Goal: Task Accomplishment & Management: Manage account settings

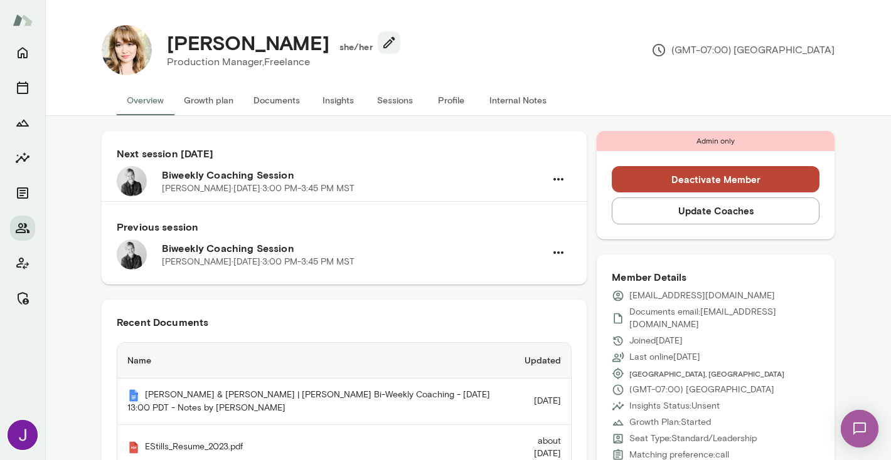
click at [383, 98] on button "Sessions" at bounding box center [394, 100] width 56 height 30
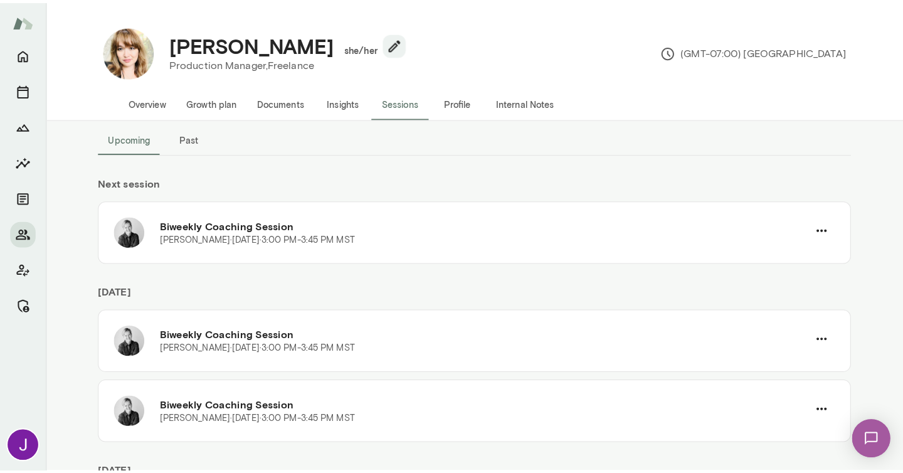
scroll to position [16, 0]
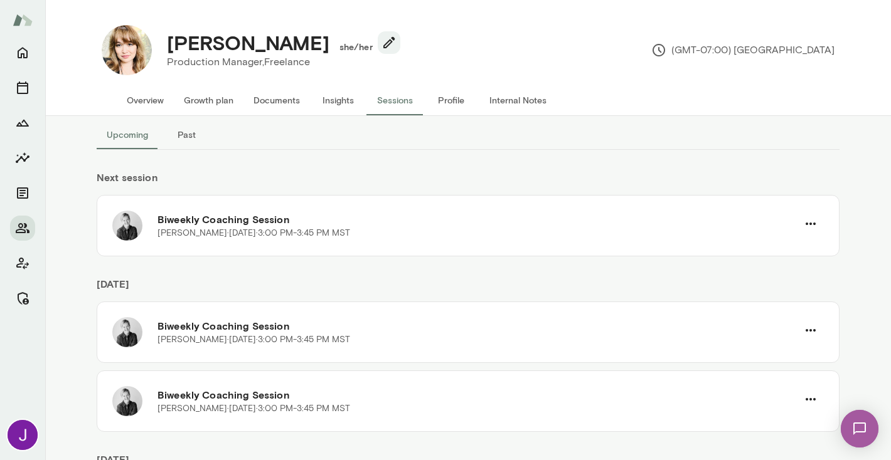
click at [184, 141] on button "Past" at bounding box center [186, 135] width 56 height 30
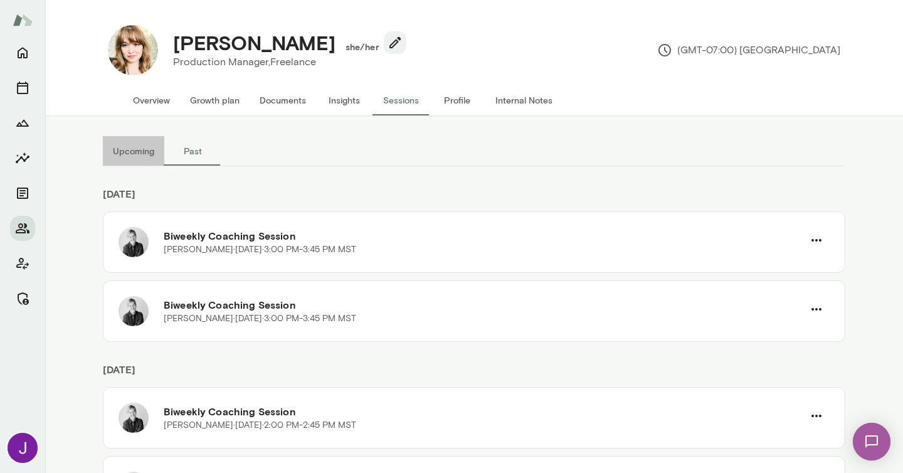
click at [151, 155] on button "Upcoming" at bounding box center [133, 151] width 61 height 30
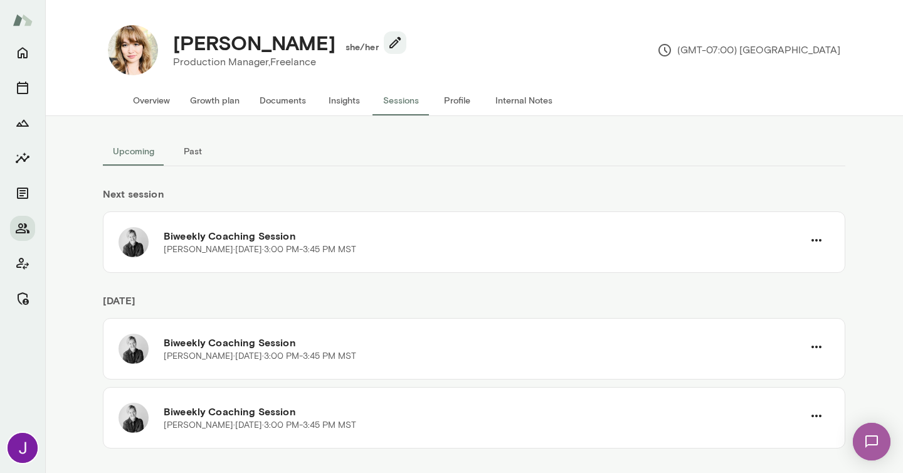
click at [136, 95] on button "Overview" at bounding box center [151, 100] width 57 height 30
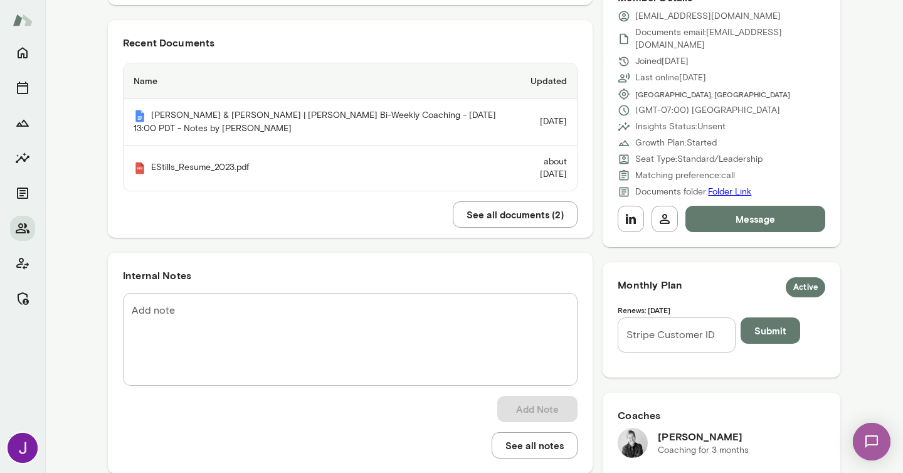
scroll to position [279, 0]
click at [312, 354] on textarea "Add note" at bounding box center [350, 340] width 437 height 72
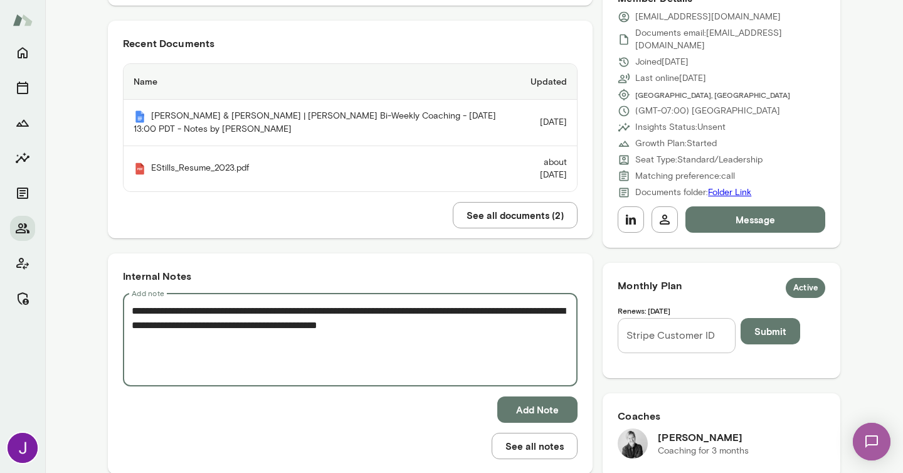
click at [499, 311] on textarea "**********" at bounding box center [350, 340] width 437 height 72
click at [483, 312] on textarea "**********" at bounding box center [350, 340] width 437 height 72
click at [180, 327] on textarea "**********" at bounding box center [350, 340] width 437 height 72
click at [452, 334] on textarea "**********" at bounding box center [350, 340] width 437 height 72
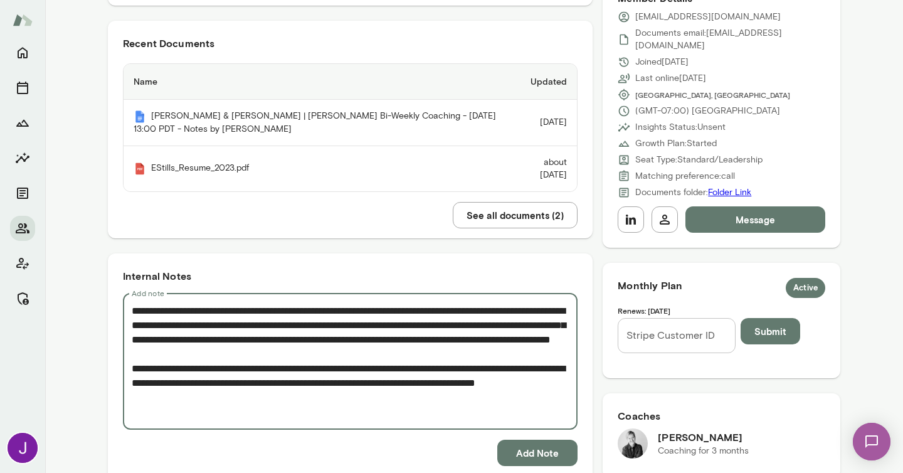
click at [206, 402] on textarea "**********" at bounding box center [350, 361] width 437 height 115
click at [321, 413] on textarea "**********" at bounding box center [350, 361] width 437 height 115
click at [489, 382] on textarea "**********" at bounding box center [350, 361] width 437 height 115
click at [445, 418] on textarea "**********" at bounding box center [350, 361] width 437 height 115
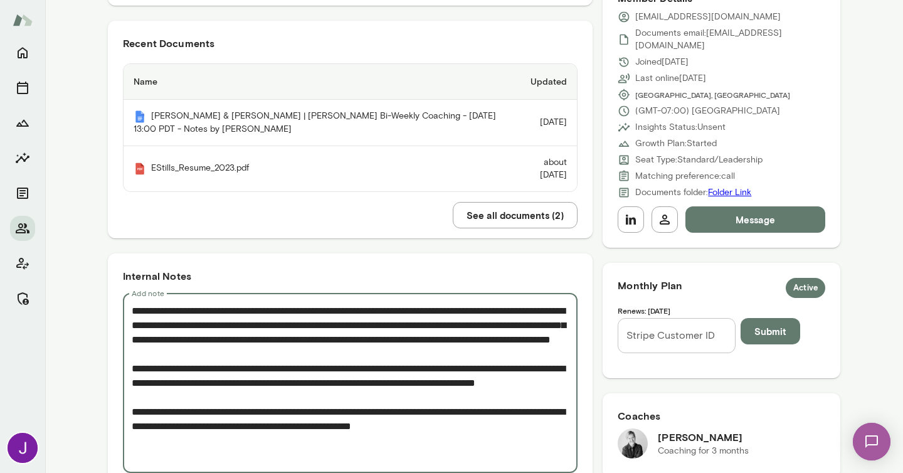
click at [375, 439] on textarea "**********" at bounding box center [350, 383] width 437 height 159
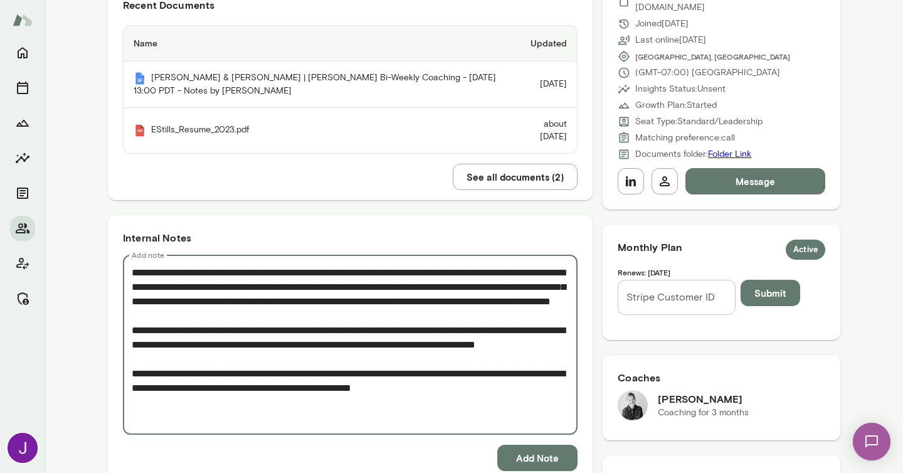
scroll to position [320, 0]
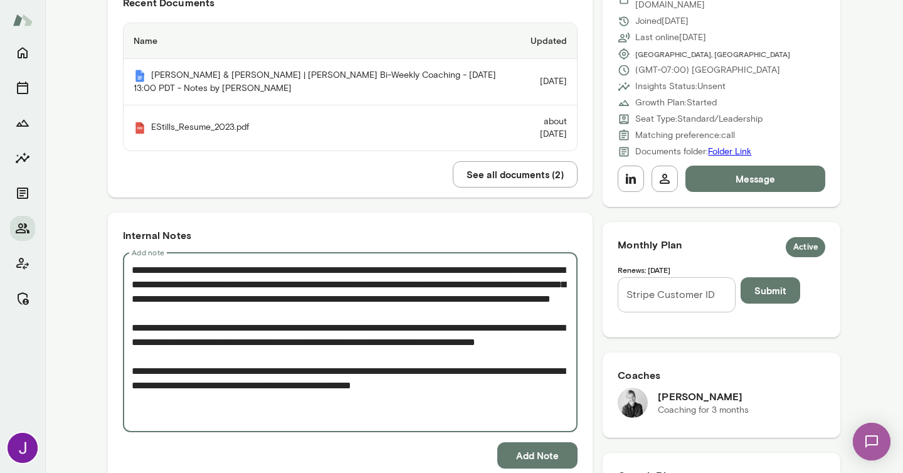
click at [514, 420] on textarea "**********" at bounding box center [350, 342] width 437 height 159
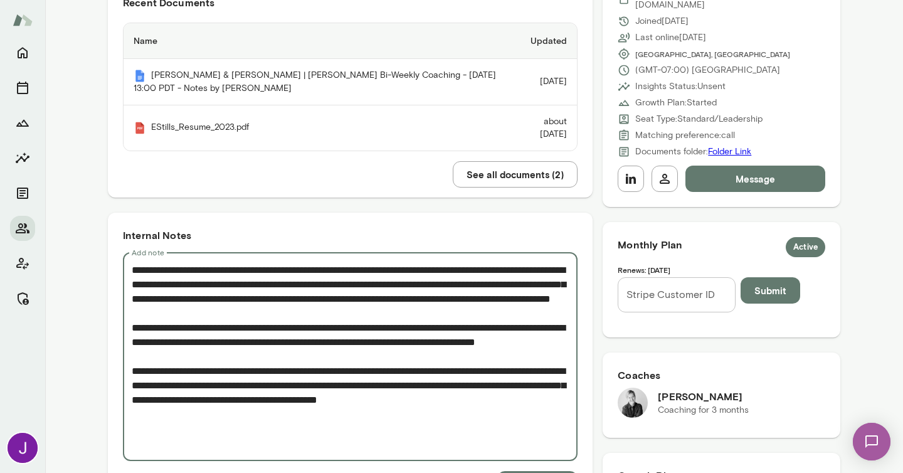
drag, startPoint x: 174, startPoint y: 447, endPoint x: 130, endPoint y: 400, distance: 64.3
click at [130, 400] on div "**********" at bounding box center [350, 357] width 455 height 208
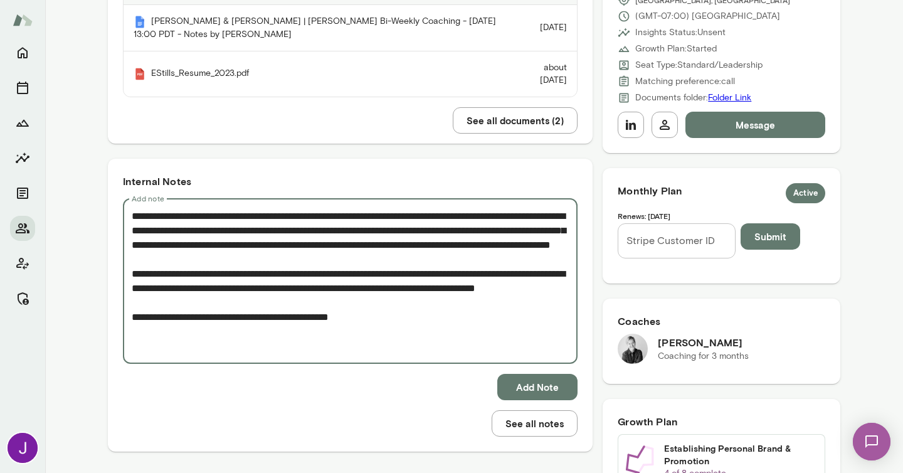
scroll to position [386, 0]
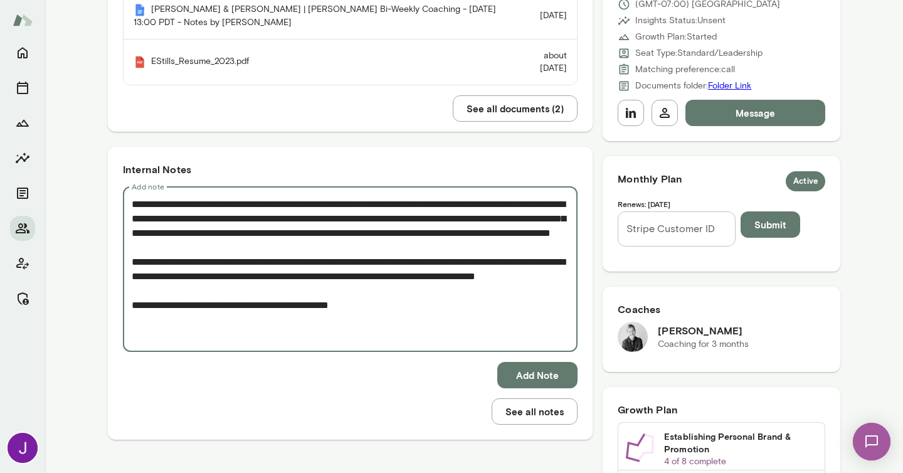
type textarea "**********"
click at [538, 378] on button "Add Note" at bounding box center [538, 375] width 80 height 26
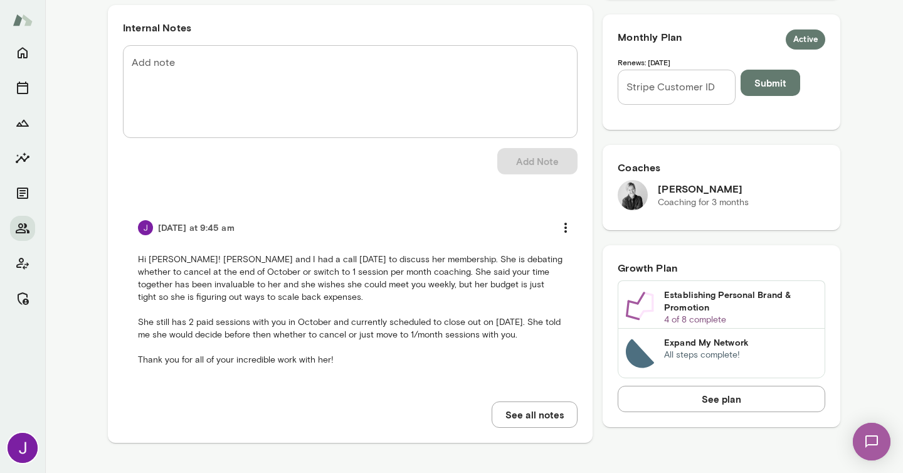
scroll to position [0, 0]
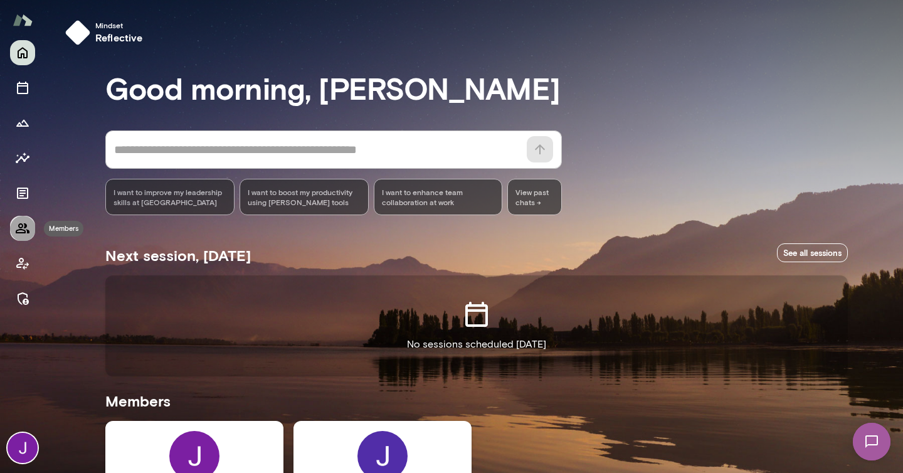
click at [16, 232] on icon "Members" at bounding box center [23, 228] width 14 height 10
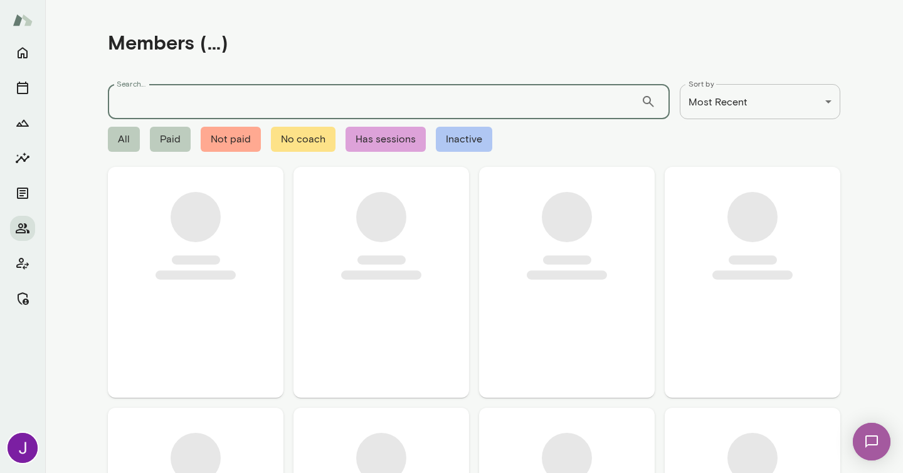
click at [212, 90] on input "Search..." at bounding box center [374, 101] width 533 height 35
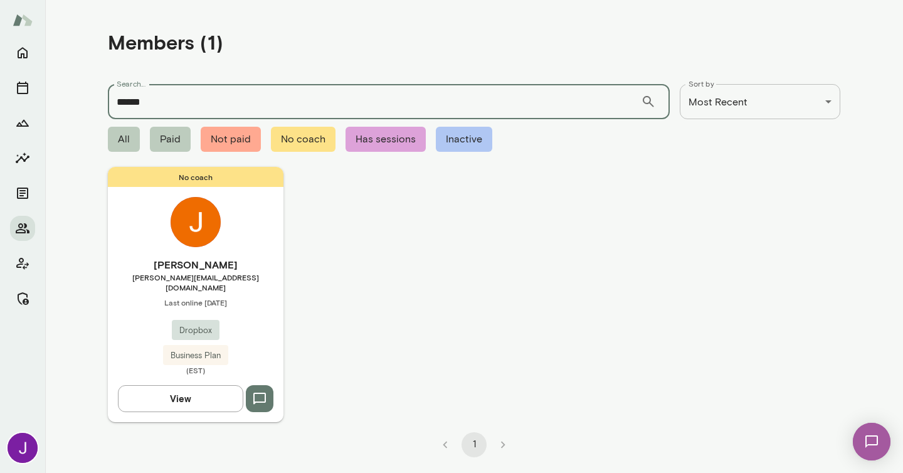
type input "******"
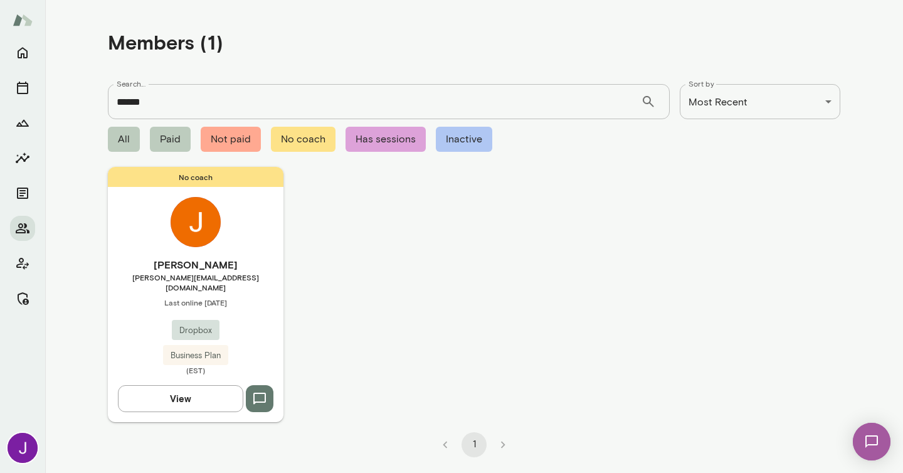
click at [201, 262] on h6 "Joanie Martinez" at bounding box center [196, 264] width 176 height 15
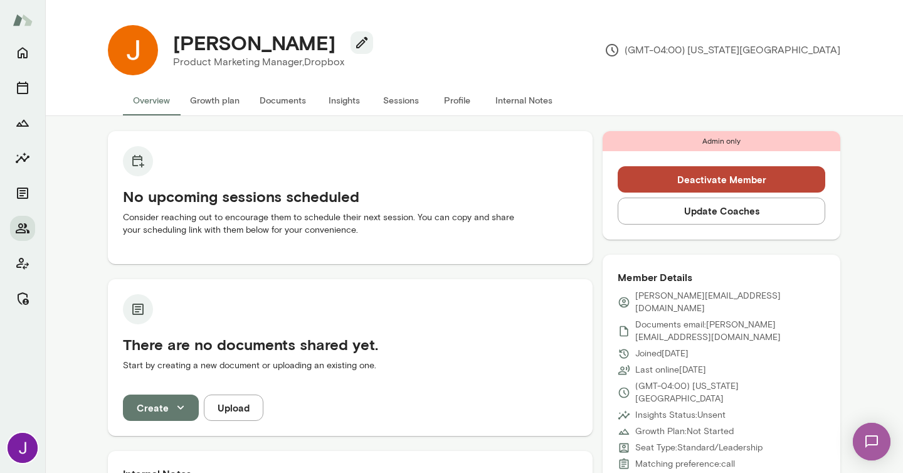
scroll to position [1, 0]
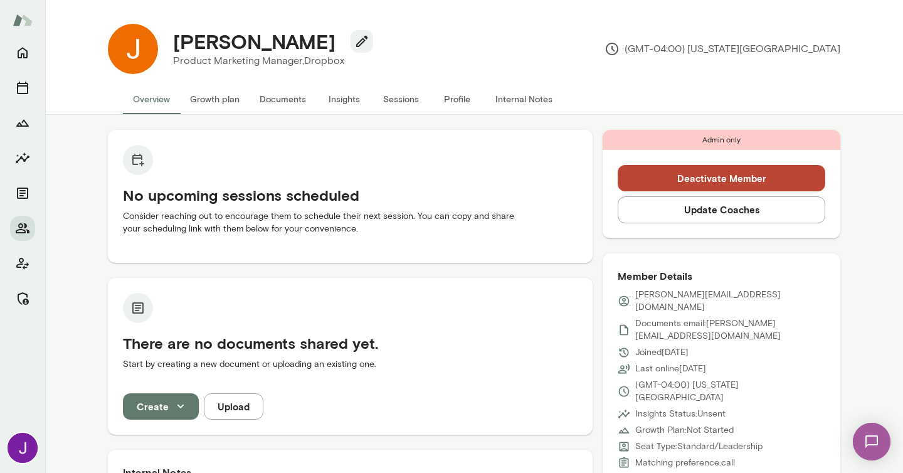
click at [697, 215] on button "Update Coaches" at bounding box center [722, 209] width 208 height 26
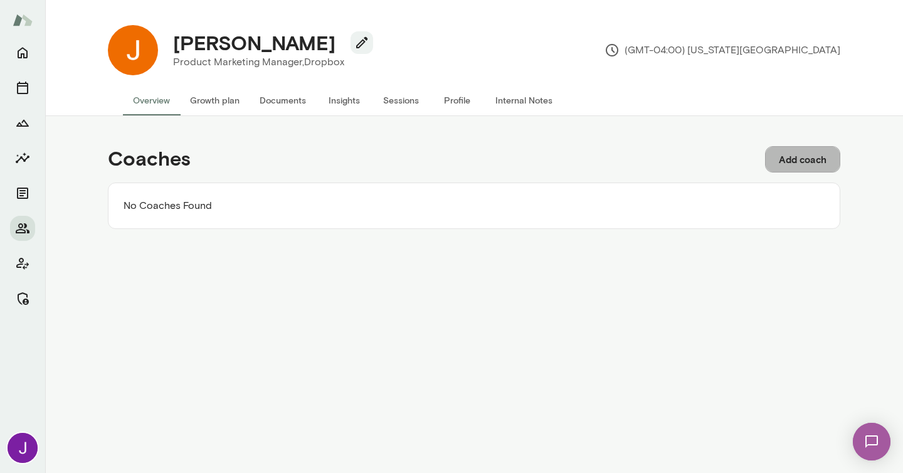
click at [794, 160] on button "Add coach" at bounding box center [802, 159] width 75 height 26
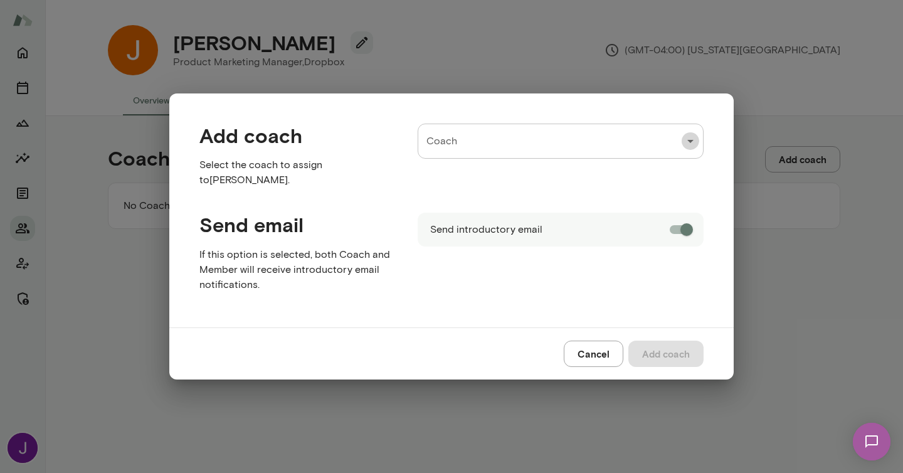
click at [688, 141] on icon "Open" at bounding box center [690, 141] width 15 height 15
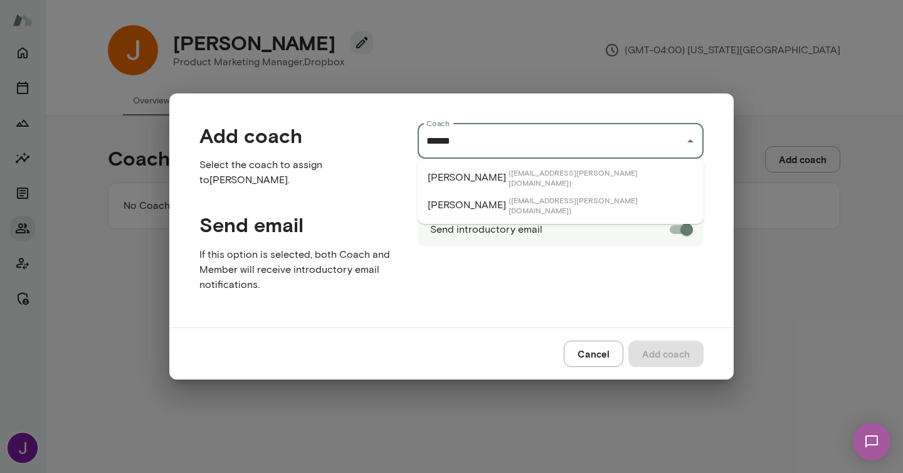
click at [633, 196] on li "Katherine Libonate ( katherinelibonate@mento.co )" at bounding box center [561, 205] width 286 height 28
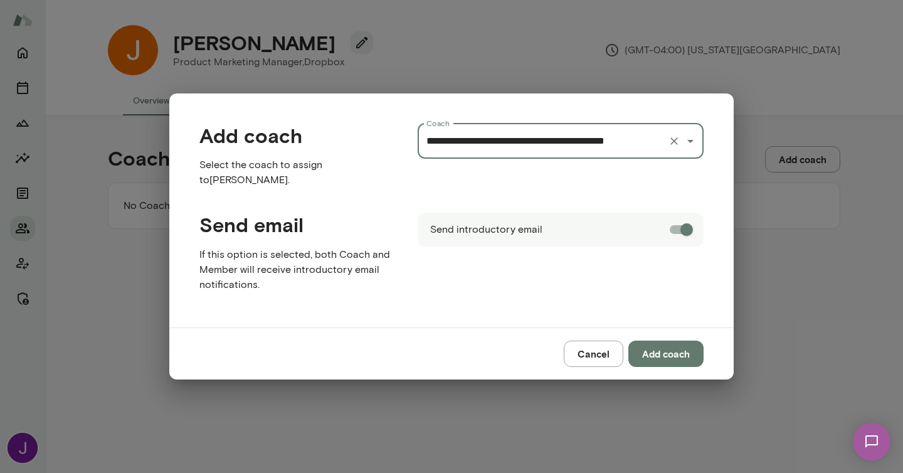
type input "**********"
click at [657, 354] on button "Add coach" at bounding box center [666, 354] width 75 height 26
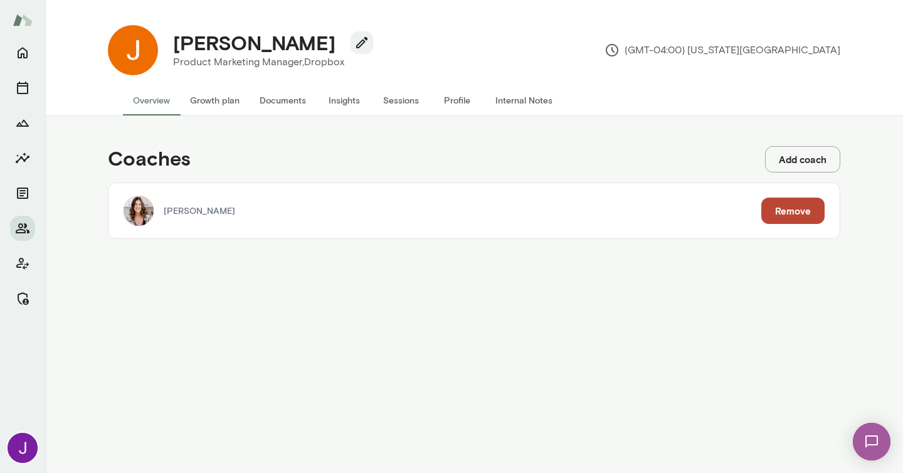
click at [798, 157] on button "Add coach" at bounding box center [802, 159] width 75 height 26
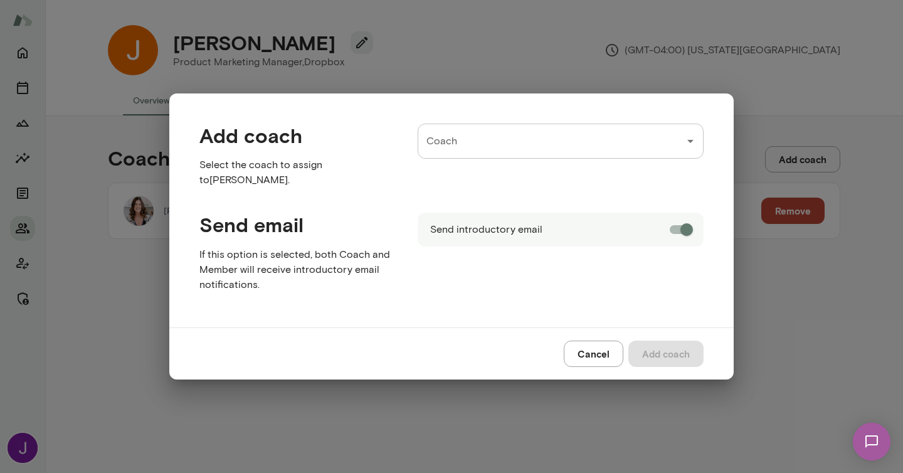
click at [529, 137] on input "Coach" at bounding box center [551, 141] width 256 height 24
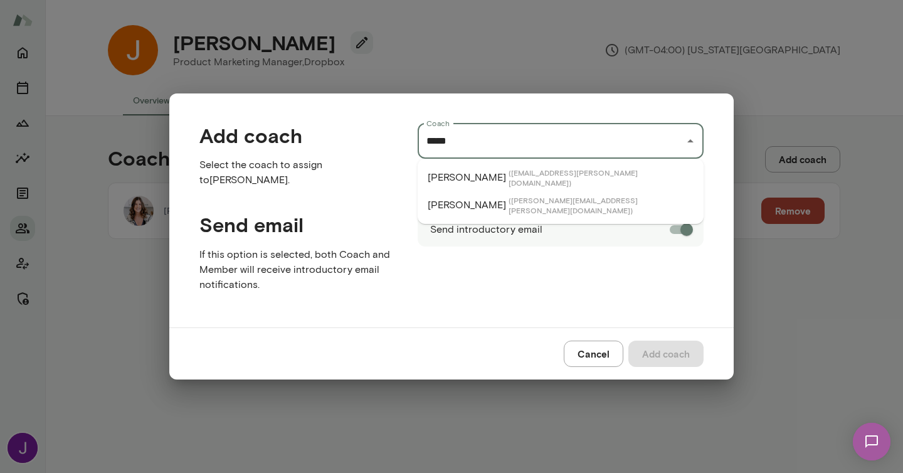
click at [509, 172] on span "( kevinau@mento.co )" at bounding box center [601, 178] width 185 height 20
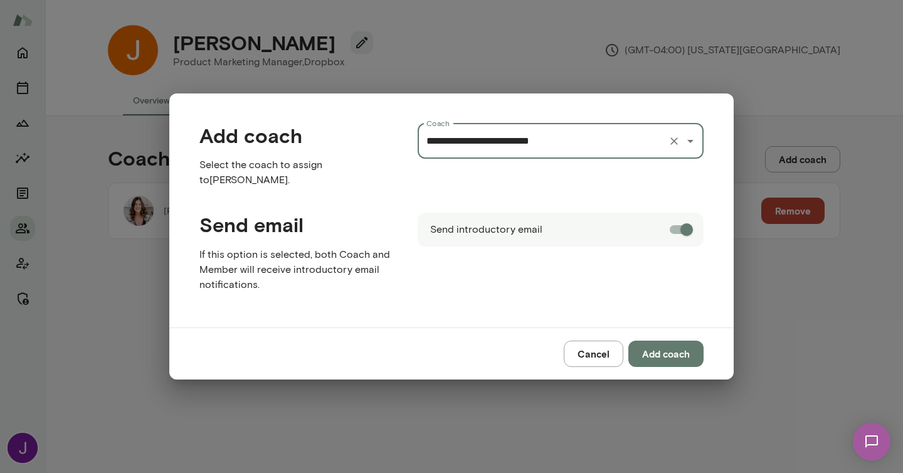
type input "**********"
click at [663, 358] on button "Add coach" at bounding box center [666, 354] width 75 height 26
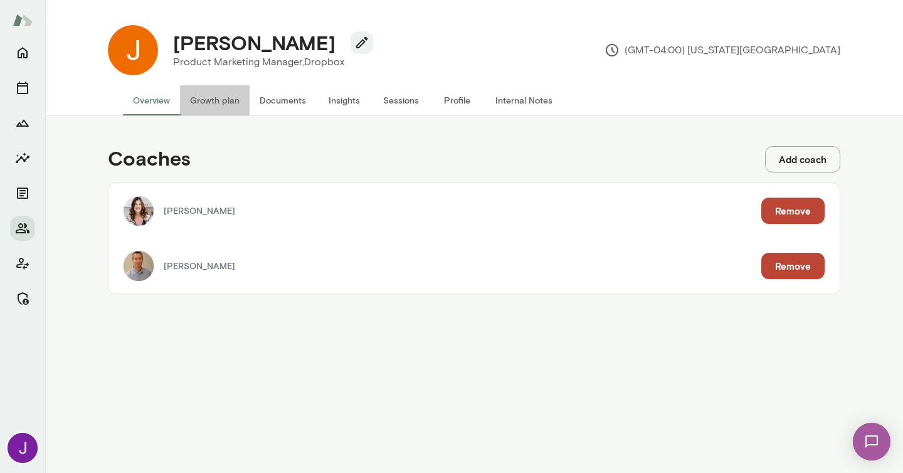
click at [208, 98] on button "Growth plan" at bounding box center [215, 100] width 70 height 30
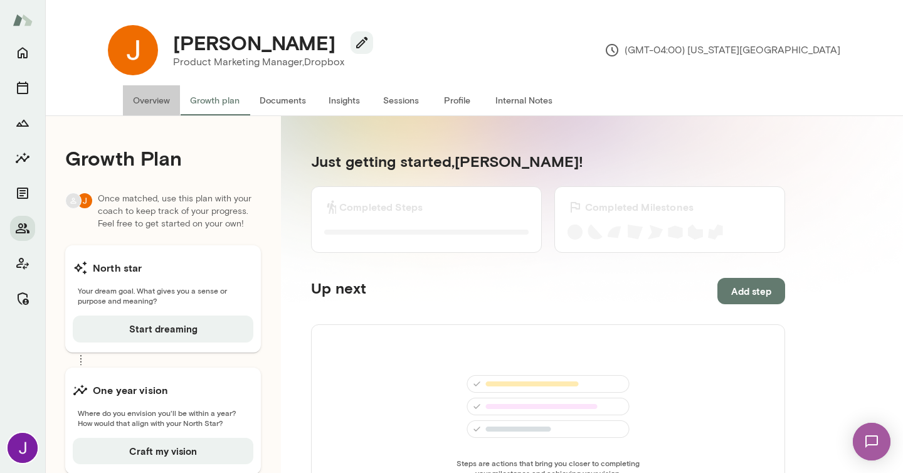
click at [140, 100] on button "Overview" at bounding box center [151, 100] width 57 height 30
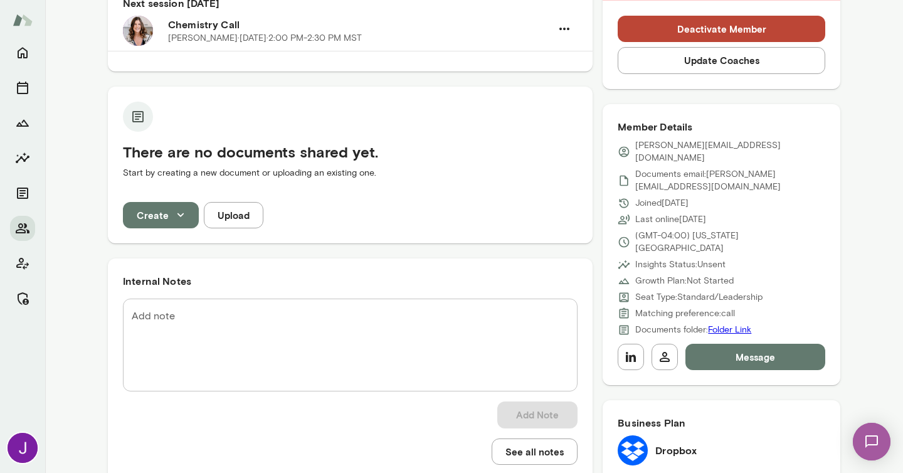
scroll to position [159, 0]
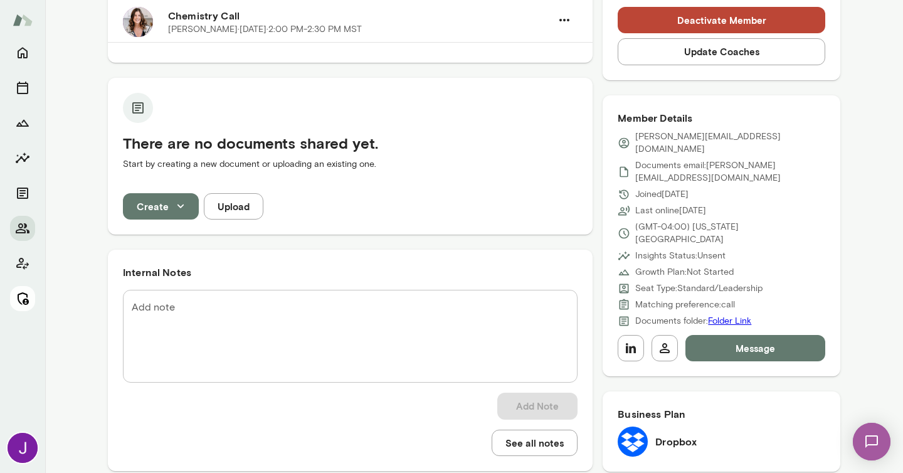
click at [21, 301] on icon "Manage" at bounding box center [22, 298] width 15 height 15
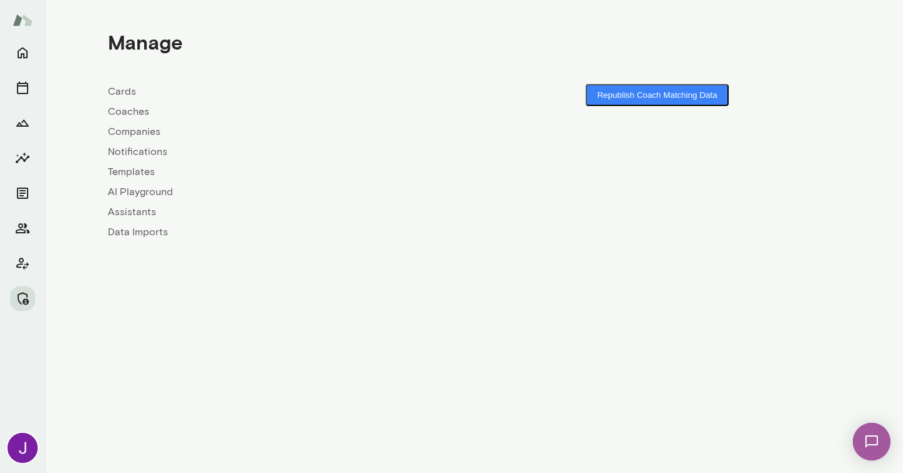
click at [139, 114] on link "Coaches" at bounding box center [291, 111] width 366 height 15
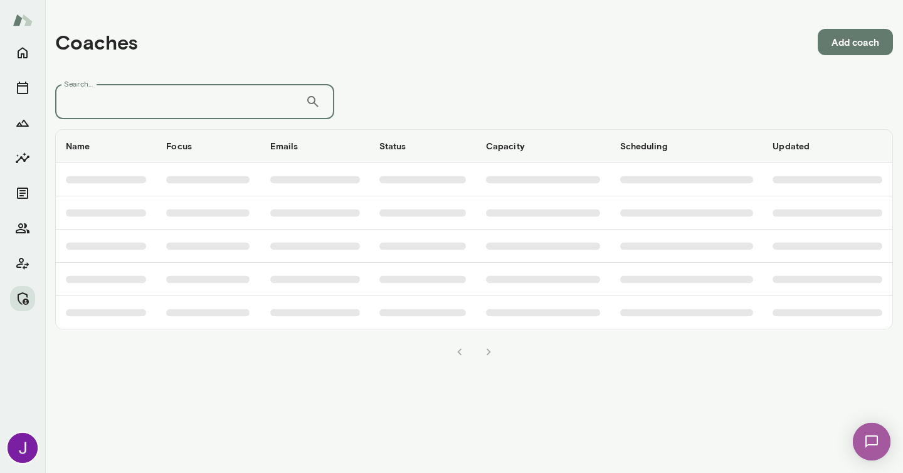
click at [141, 106] on input "Search..." at bounding box center [180, 101] width 250 height 35
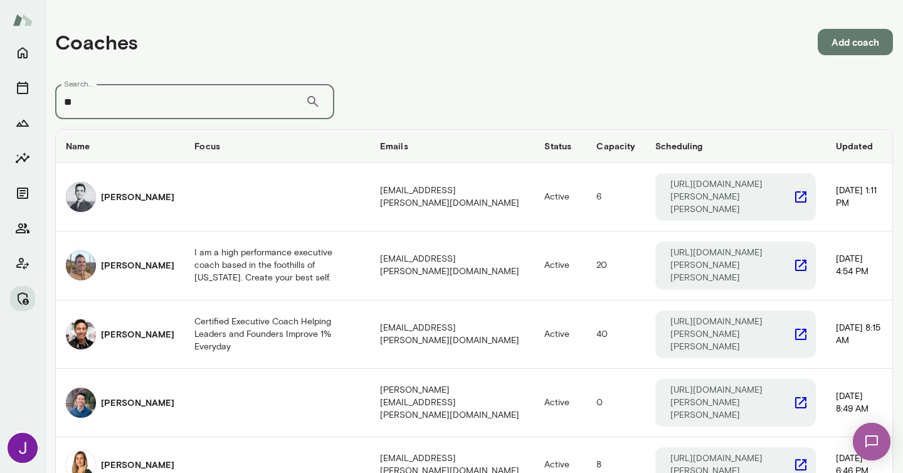
type input "*"
type input "*****"
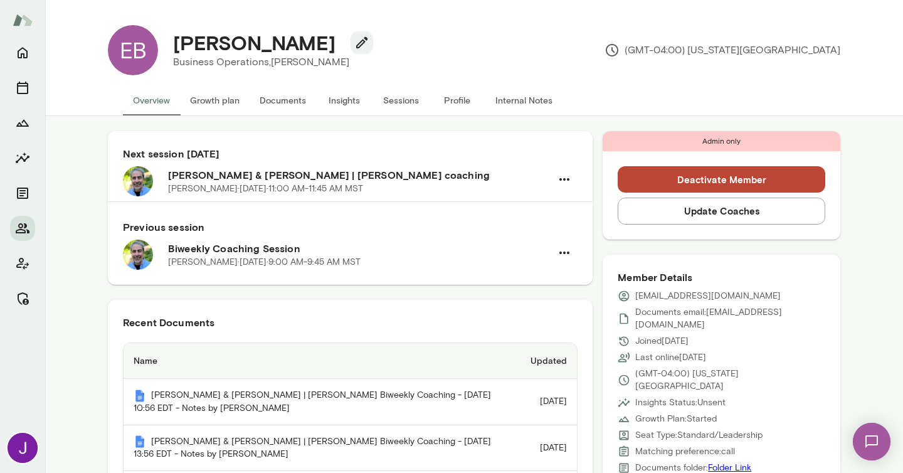
click at [412, 99] on button "Sessions" at bounding box center [401, 100] width 56 height 30
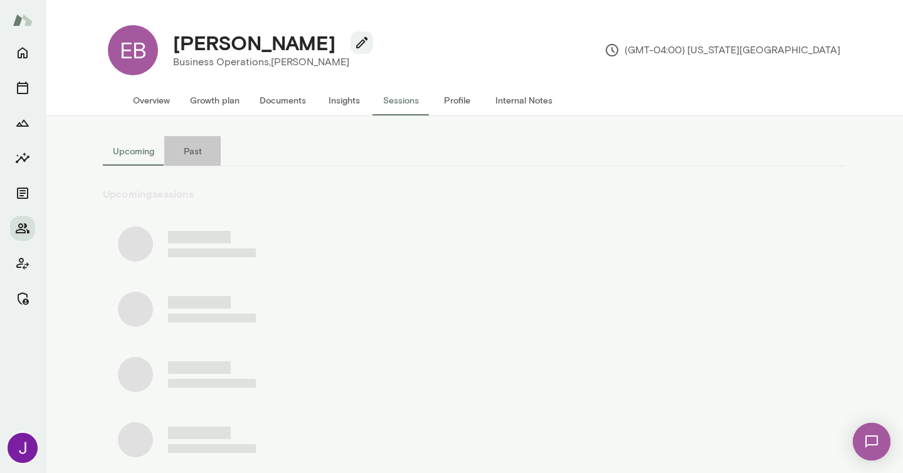
click at [189, 147] on button "Past" at bounding box center [192, 151] width 56 height 30
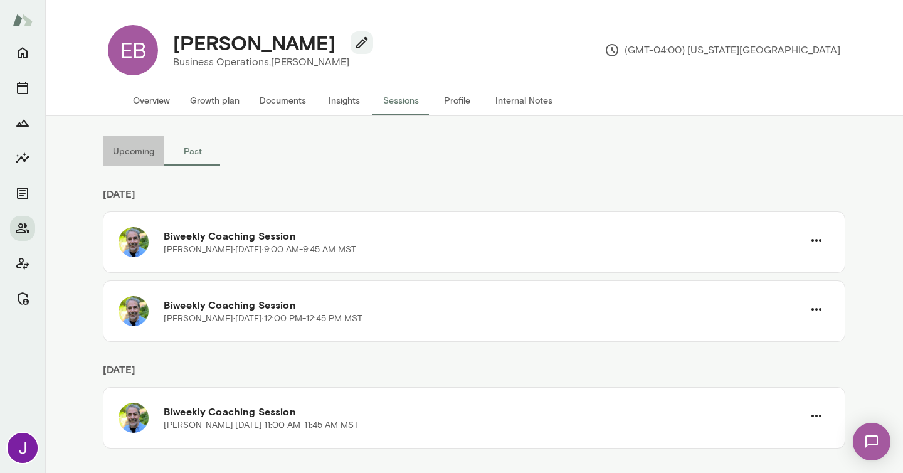
click at [144, 149] on button "Upcoming" at bounding box center [133, 151] width 61 height 30
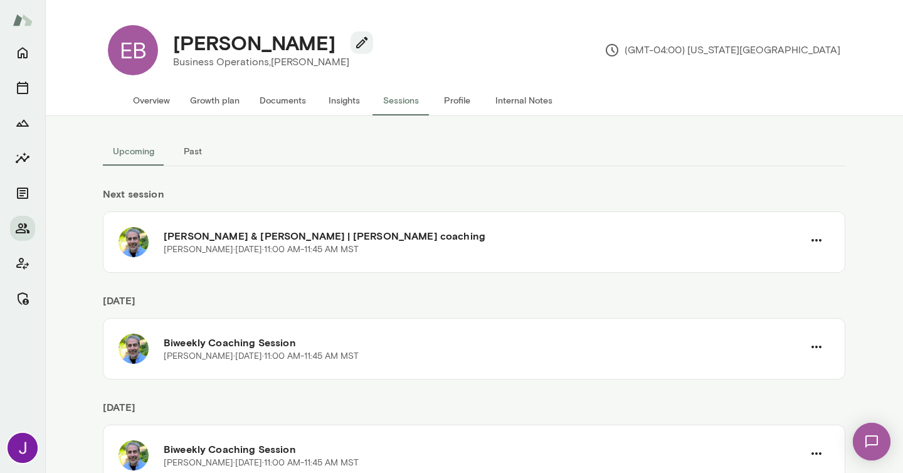
click at [152, 92] on button "Overview" at bounding box center [151, 100] width 57 height 30
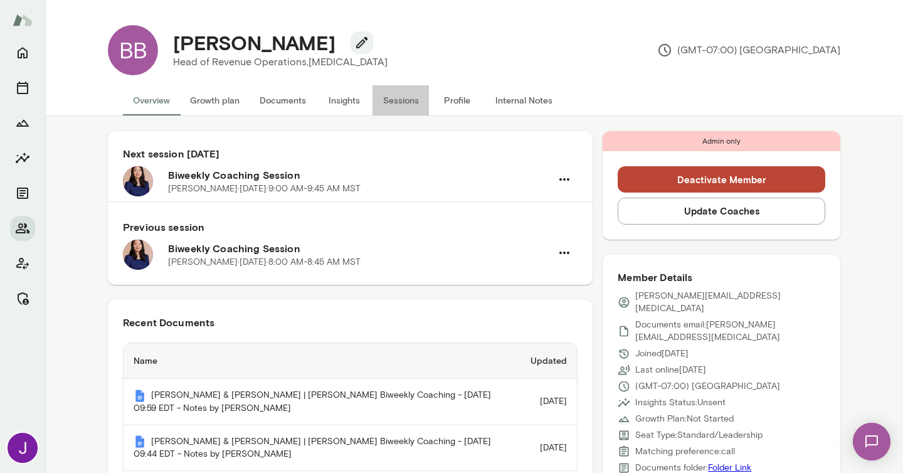
click at [405, 103] on button "Sessions" at bounding box center [401, 100] width 56 height 30
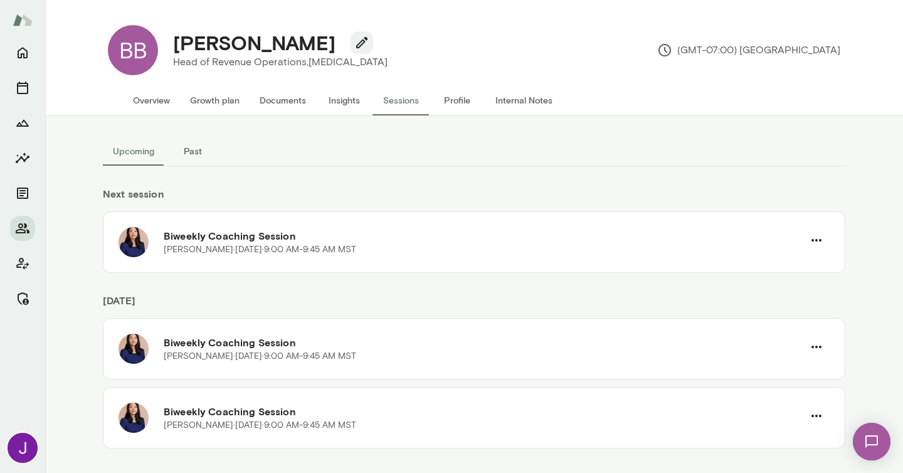
click at [184, 157] on button "Past" at bounding box center [192, 151] width 56 height 30
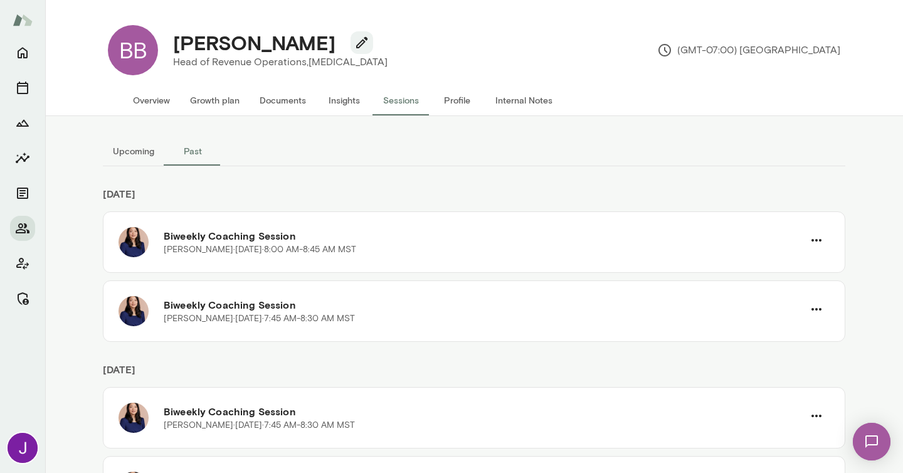
click at [130, 162] on button "Upcoming" at bounding box center [133, 151] width 61 height 30
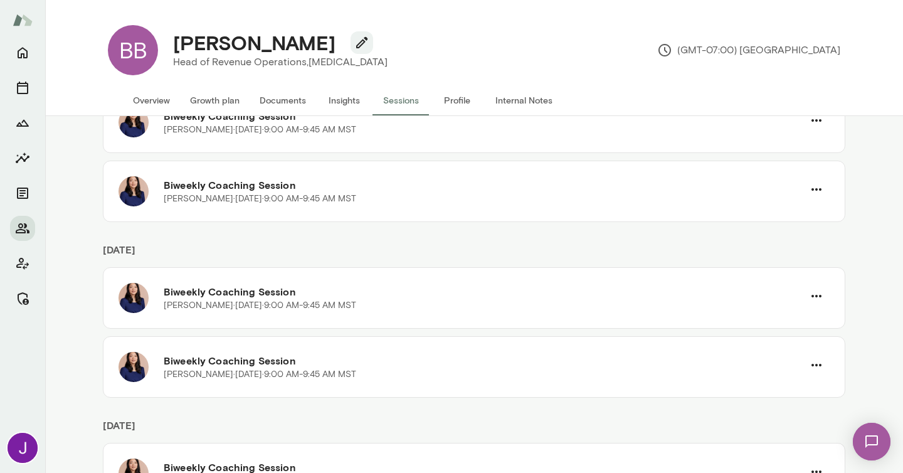
scroll to position [231, 0]
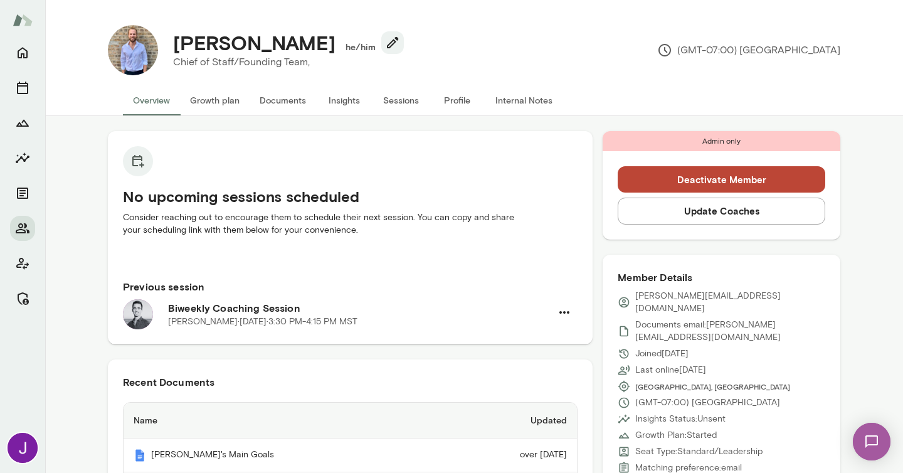
click at [391, 98] on button "Sessions" at bounding box center [401, 100] width 56 height 30
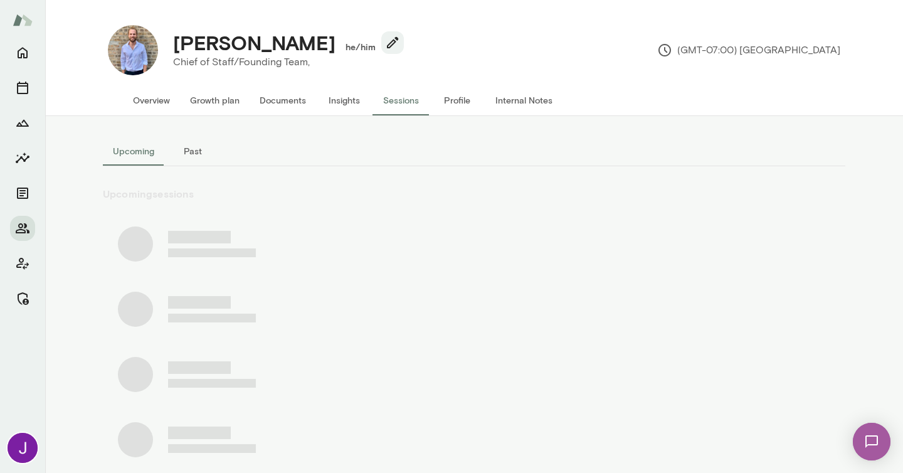
click at [197, 157] on button "Past" at bounding box center [192, 151] width 56 height 30
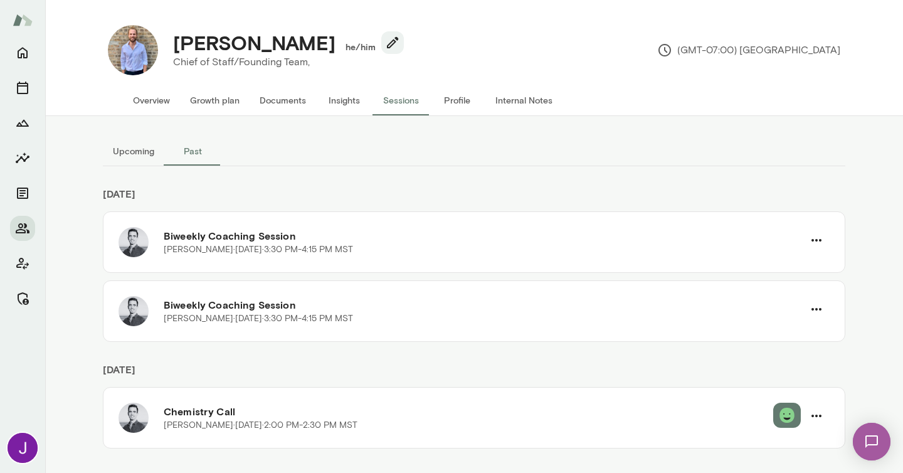
click at [120, 155] on button "Upcoming" at bounding box center [133, 151] width 61 height 30
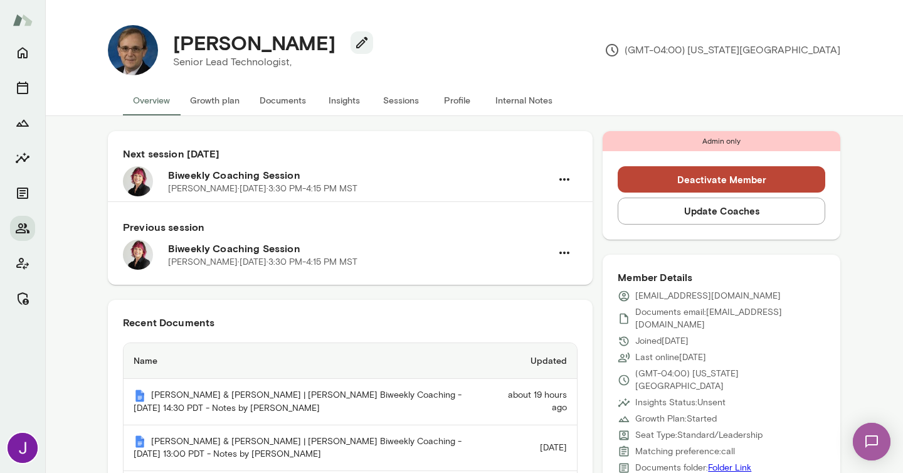
click at [411, 110] on button "Sessions" at bounding box center [401, 100] width 56 height 30
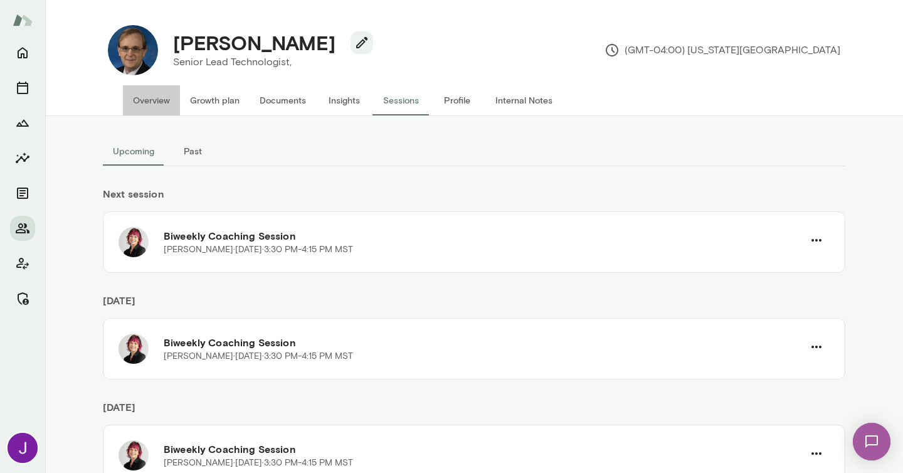
click at [157, 92] on button "Overview" at bounding box center [151, 100] width 57 height 30
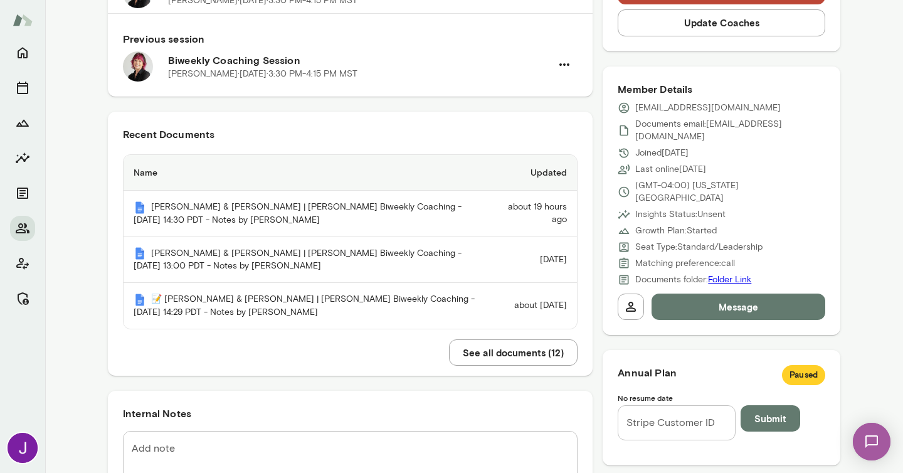
scroll to position [389, 0]
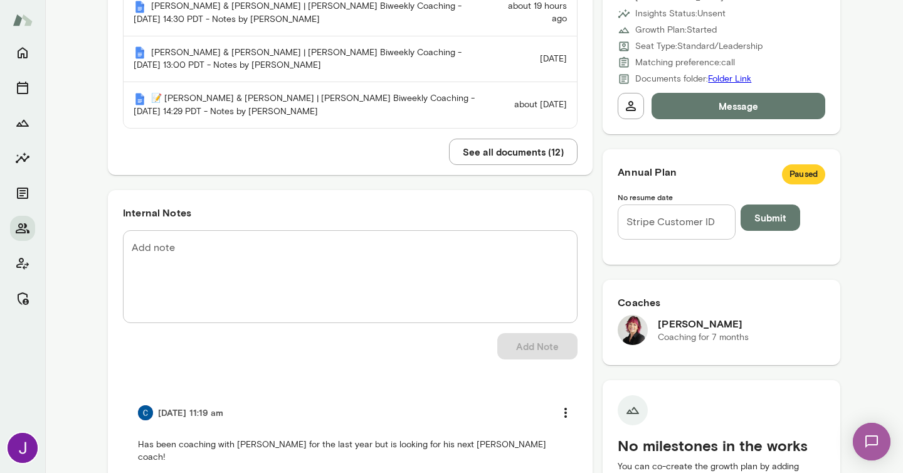
click at [237, 289] on textarea "Add note" at bounding box center [350, 276] width 437 height 72
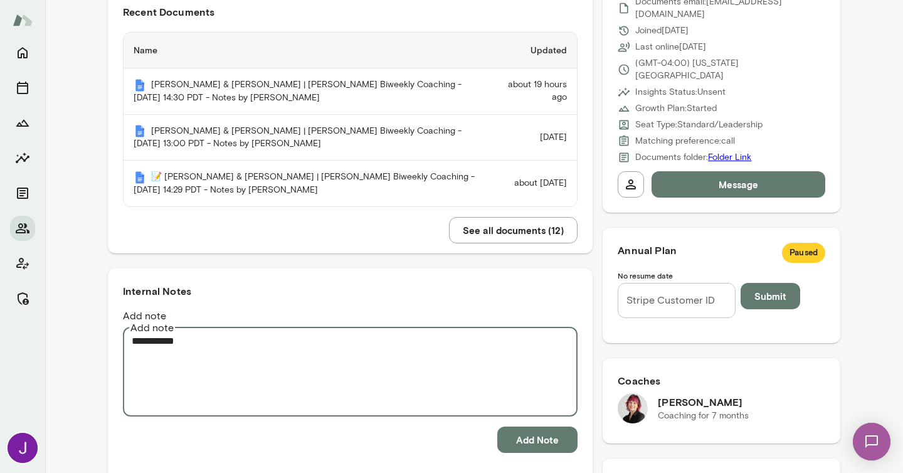
scroll to position [317, 0]
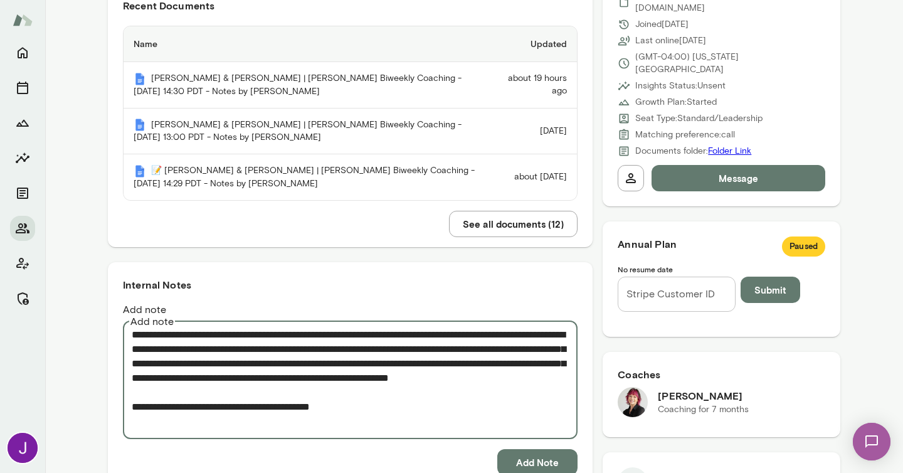
click at [284, 413] on textarea "**********" at bounding box center [350, 377] width 437 height 101
type textarea "**********"
click at [529, 449] on button "Add Note" at bounding box center [538, 462] width 80 height 26
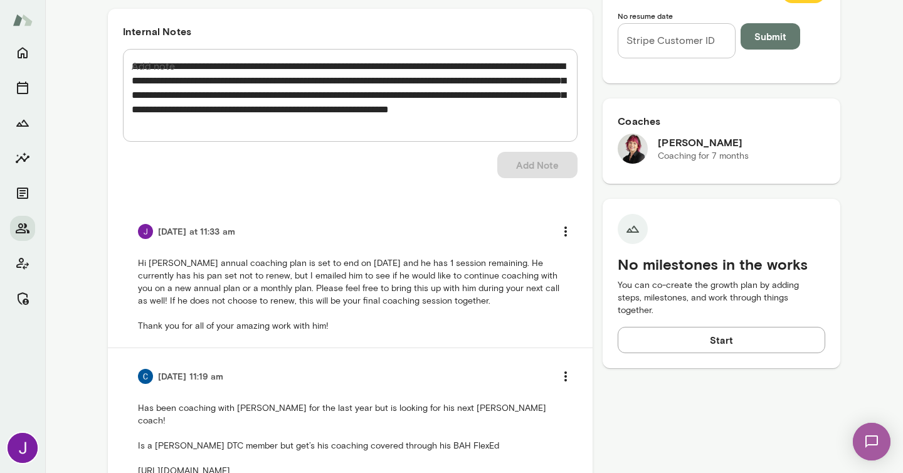
scroll to position [0, 0]
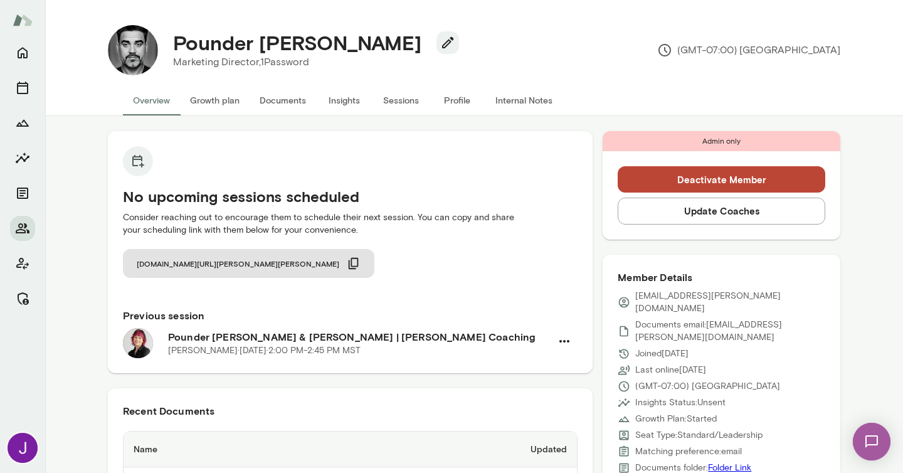
click at [720, 172] on button "Deactivate Member" at bounding box center [722, 179] width 208 height 26
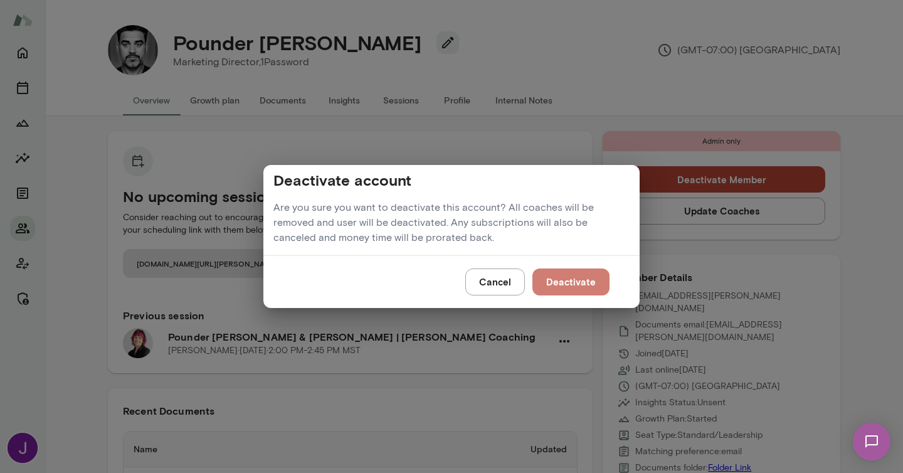
click at [578, 295] on button "Deactivate" at bounding box center [571, 282] width 77 height 26
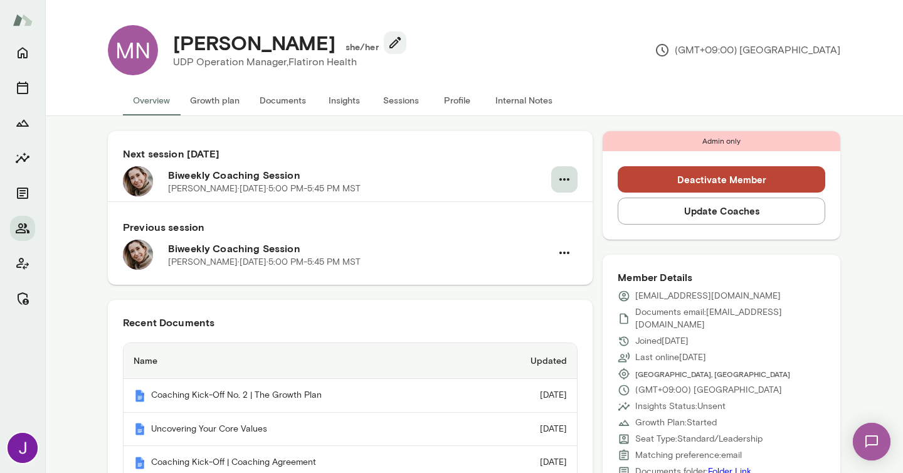
click at [563, 180] on icon "button" at bounding box center [564, 179] width 15 height 15
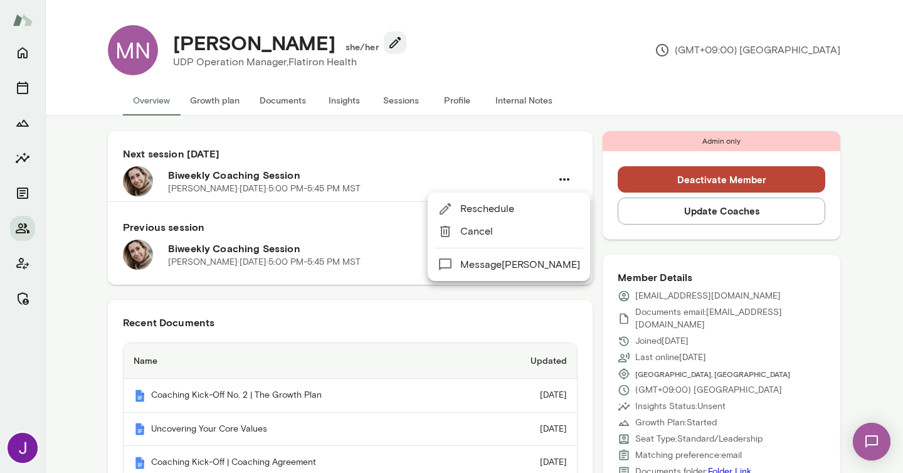
click at [490, 235] on span "Cancel" at bounding box center [520, 231] width 120 height 15
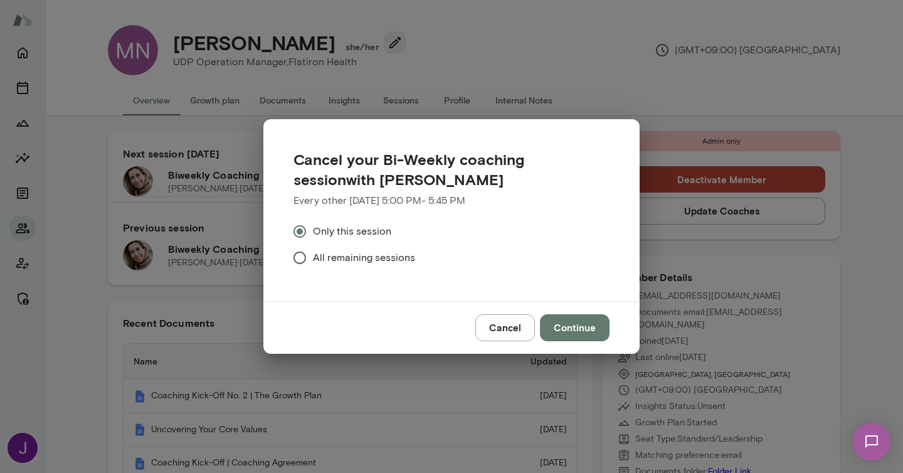
click at [486, 326] on button "Cancel" at bounding box center [506, 327] width 60 height 26
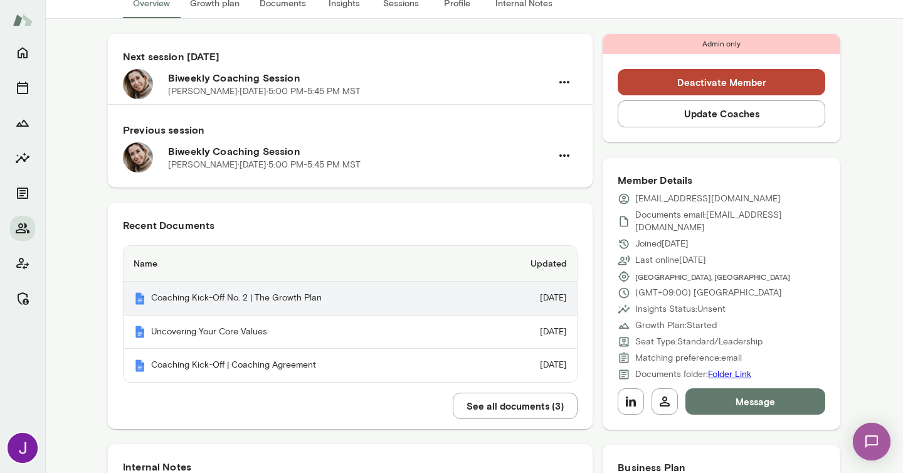
scroll to position [84, 0]
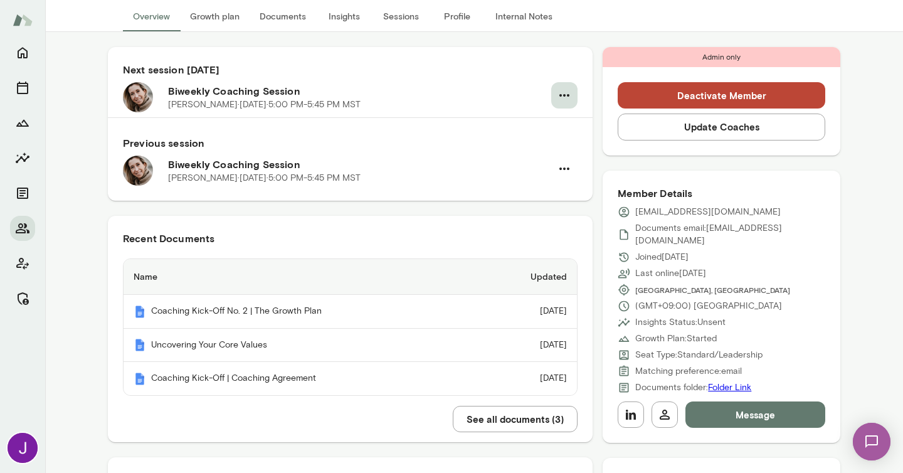
click at [563, 99] on icon "button" at bounding box center [564, 95] width 15 height 15
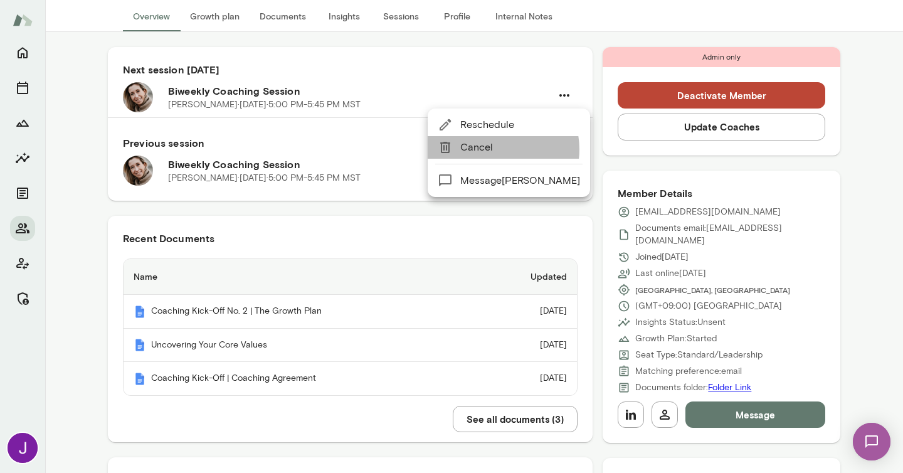
click at [498, 149] on span "Cancel" at bounding box center [520, 147] width 120 height 15
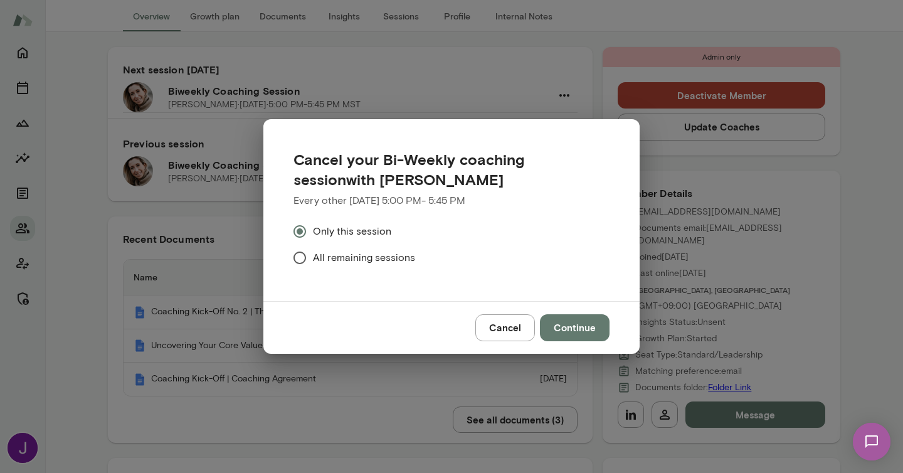
click at [354, 260] on span "All remaining sessions" at bounding box center [364, 257] width 102 height 15
click at [558, 327] on button "Continue" at bounding box center [575, 327] width 70 height 26
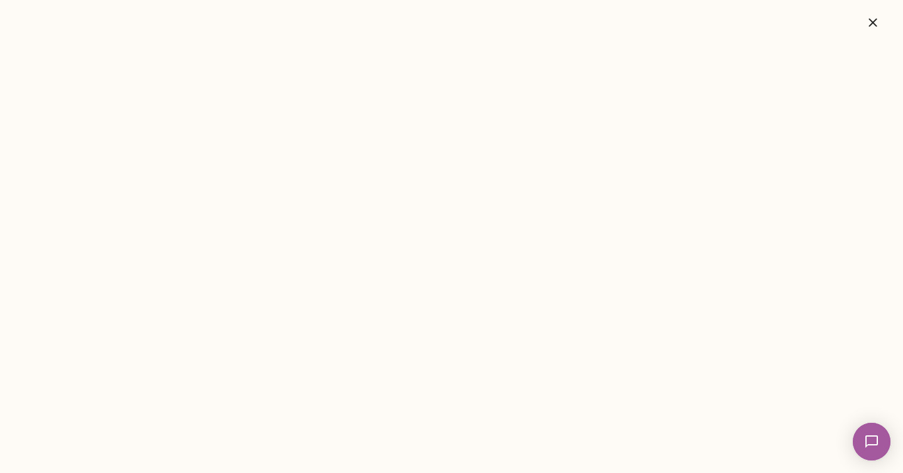
click at [876, 19] on icon "button" at bounding box center [873, 22] width 8 height 8
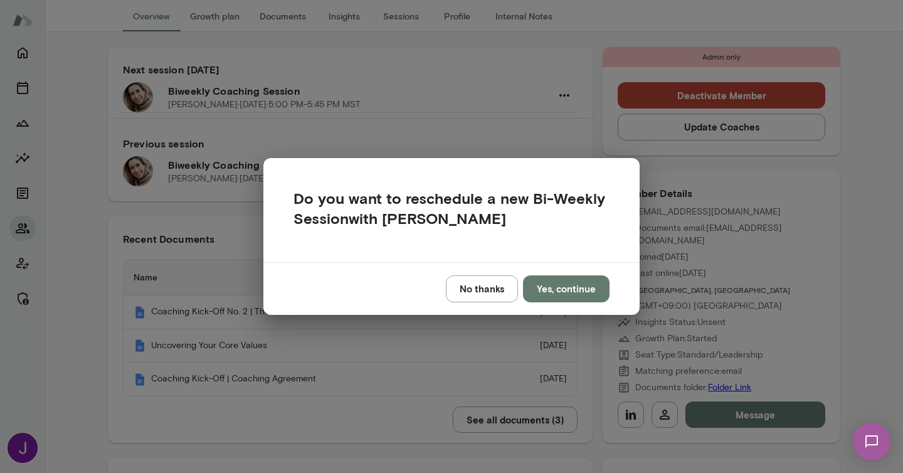
click at [491, 289] on button "No thanks" at bounding box center [482, 288] width 72 height 26
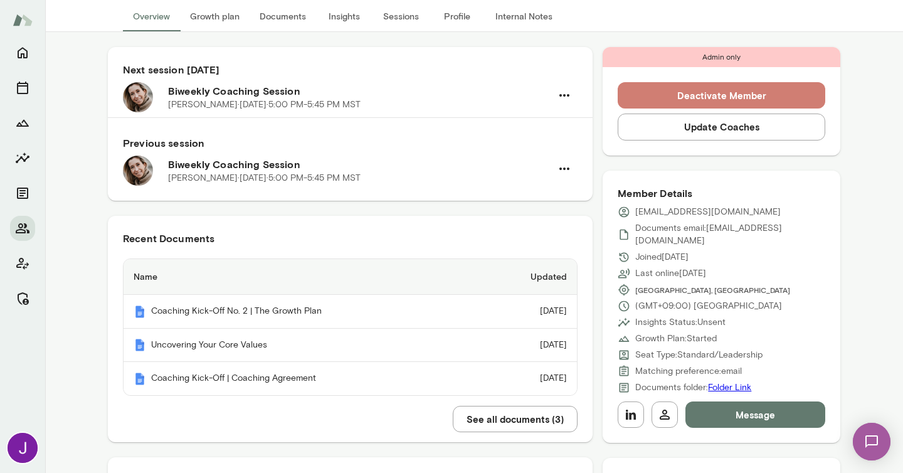
click at [673, 99] on button "Deactivate Member" at bounding box center [722, 95] width 208 height 26
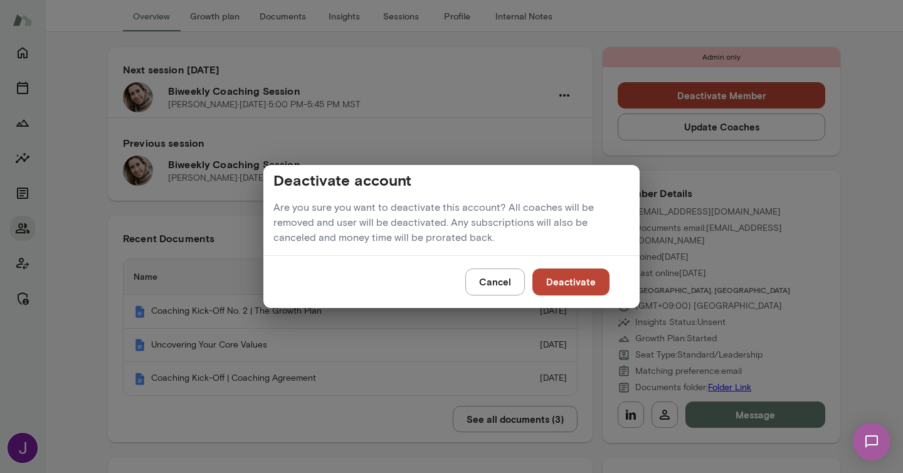
click at [535, 290] on div "Cancel Deactivate" at bounding box center [451, 281] width 376 height 52
click at [550, 288] on button "Deactivate" at bounding box center [571, 282] width 77 height 26
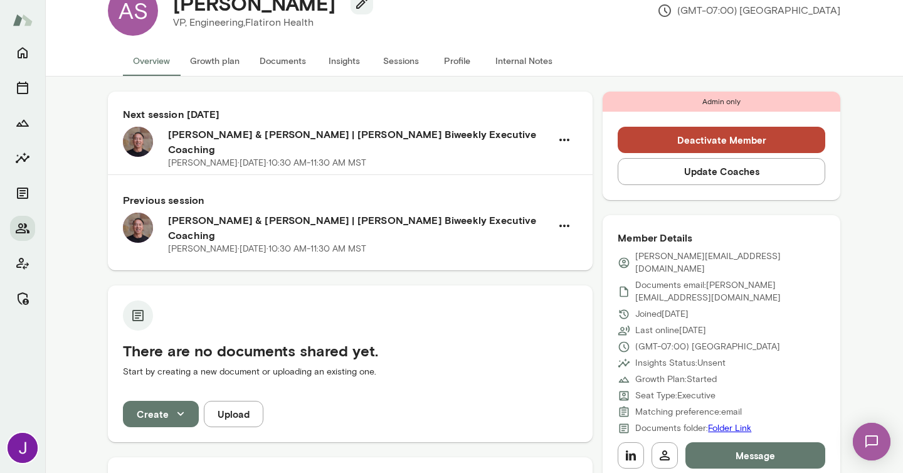
scroll to position [17, 0]
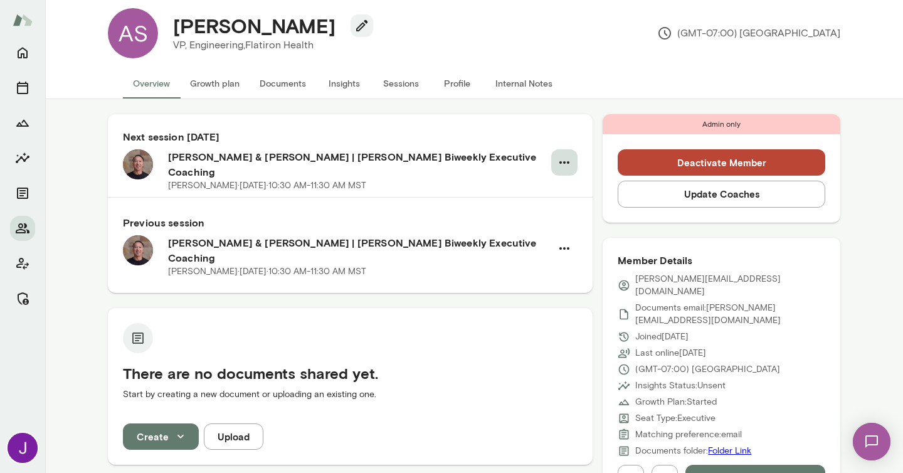
click at [562, 165] on icon "button" at bounding box center [564, 162] width 15 height 15
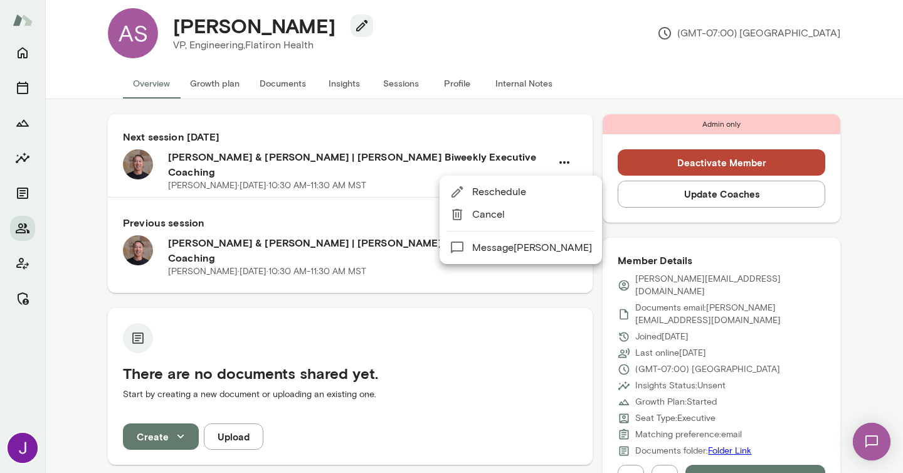
click at [510, 218] on span "Cancel" at bounding box center [532, 214] width 120 height 15
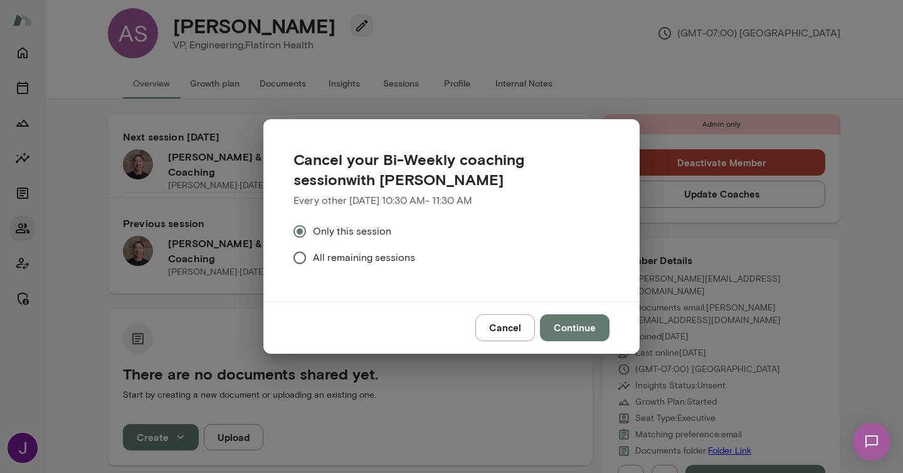
click at [363, 261] on span "All remaining sessions" at bounding box center [364, 257] width 102 height 15
click at [570, 324] on button "Continue" at bounding box center [575, 327] width 70 height 26
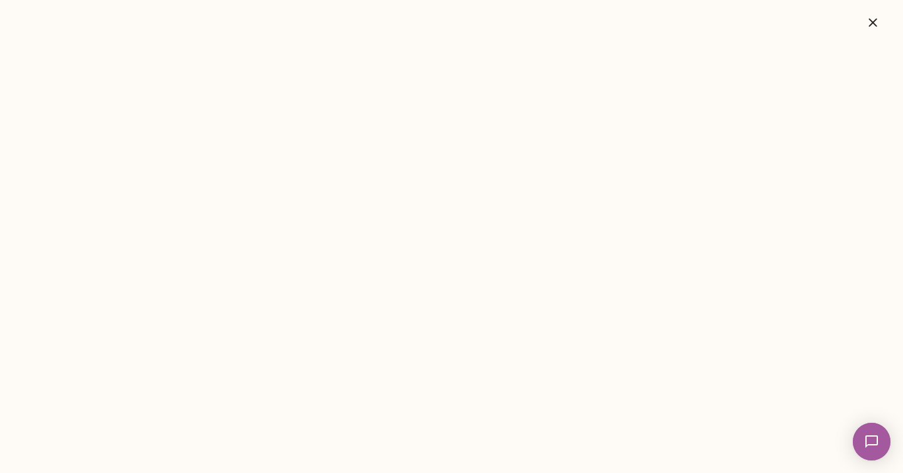
click at [869, 27] on icon "button" at bounding box center [873, 22] width 15 height 15
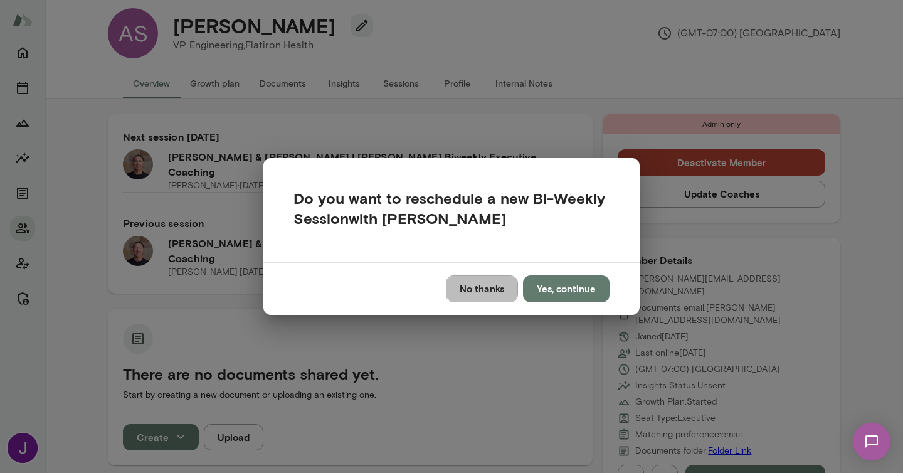
click at [491, 280] on button "No thanks" at bounding box center [482, 288] width 72 height 26
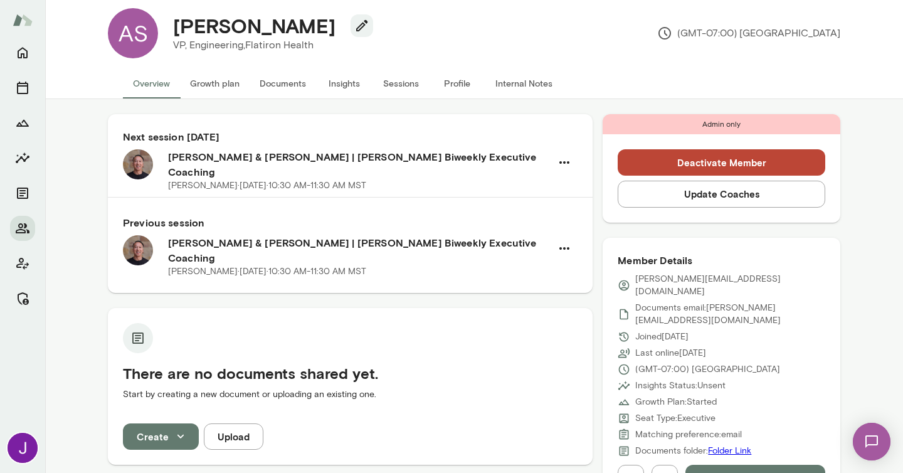
click at [726, 160] on button "Deactivate Member" at bounding box center [722, 162] width 208 height 26
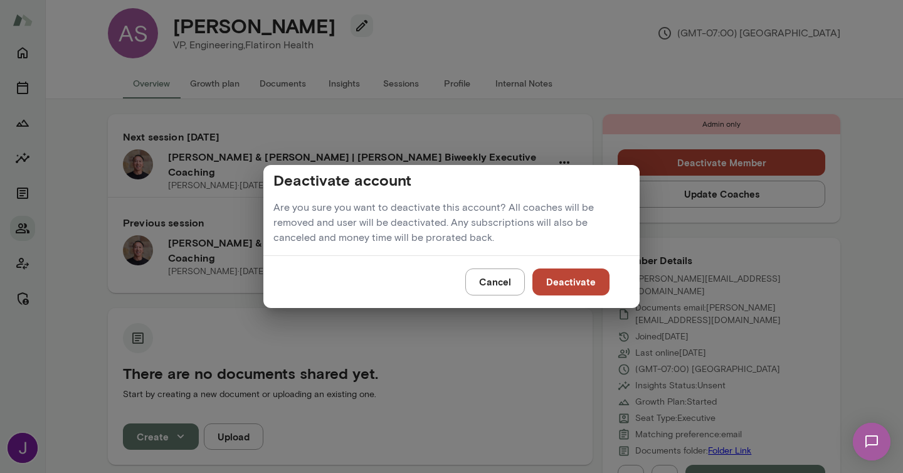
click at [587, 274] on button "Deactivate" at bounding box center [571, 282] width 77 height 26
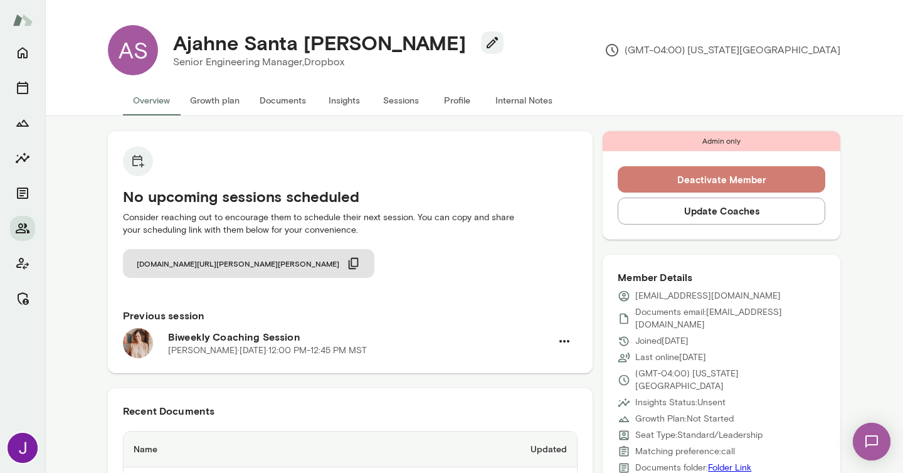
click at [695, 170] on button "Deactivate Member" at bounding box center [722, 179] width 208 height 26
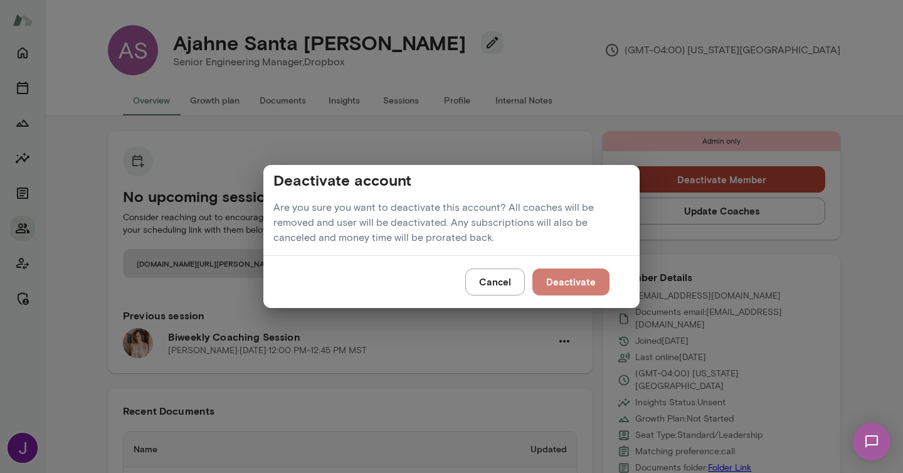
click at [576, 285] on button "Deactivate" at bounding box center [571, 282] width 77 height 26
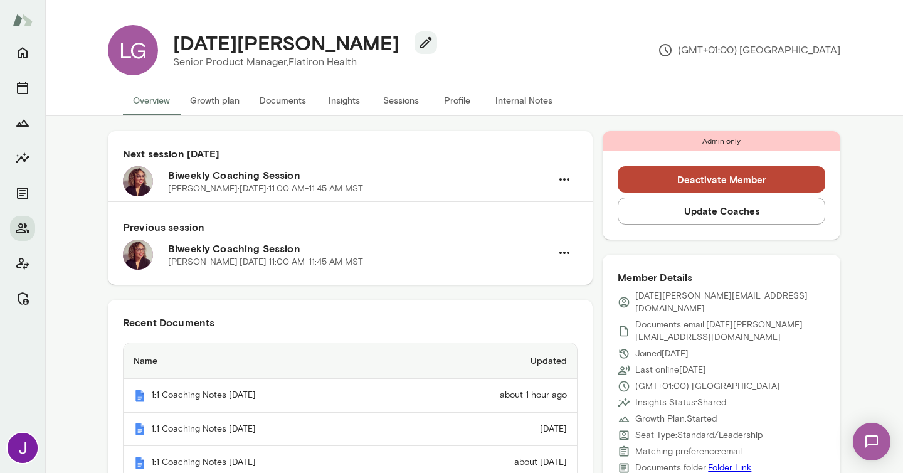
click at [209, 45] on h4 "[DATE][PERSON_NAME]" at bounding box center [286, 43] width 226 height 24
copy h4 "[PERSON_NAME]"
click at [562, 174] on icon "button" at bounding box center [564, 179] width 15 height 15
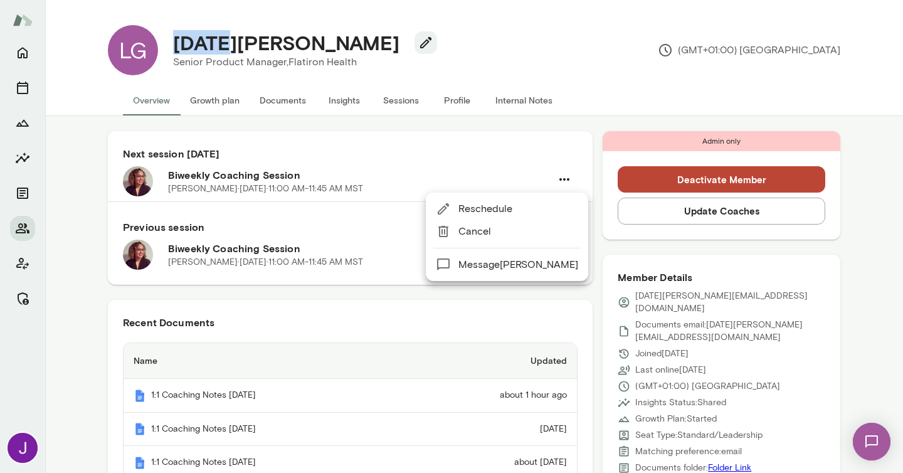
click at [503, 230] on span "Cancel" at bounding box center [519, 231] width 120 height 15
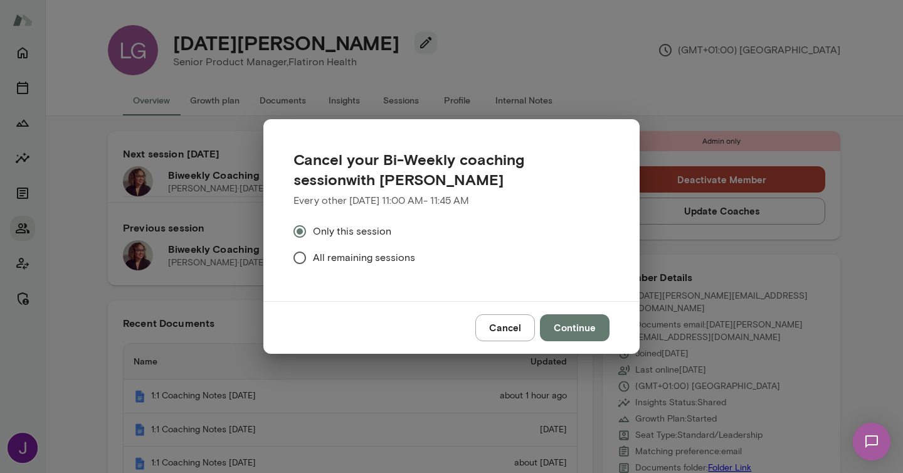
click at [313, 253] on span "All remaining sessions" at bounding box center [364, 257] width 102 height 15
click at [574, 327] on button "Continue" at bounding box center [575, 327] width 70 height 26
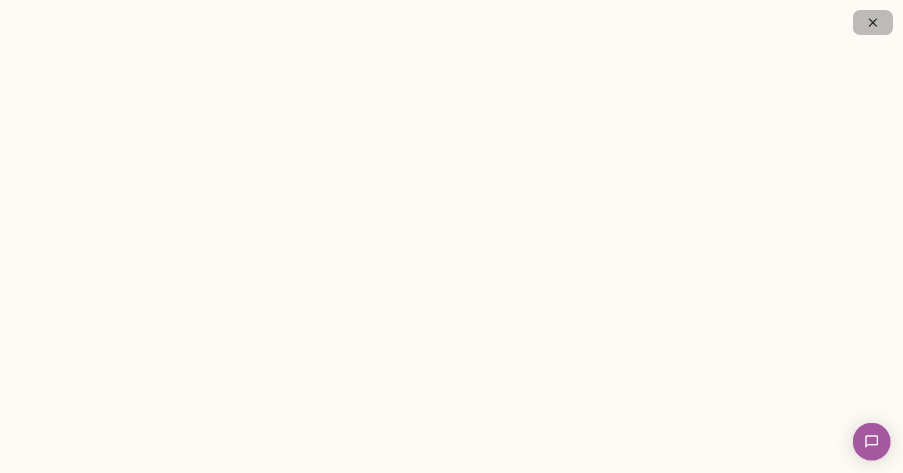
click at [875, 28] on icon "button" at bounding box center [873, 22] width 15 height 15
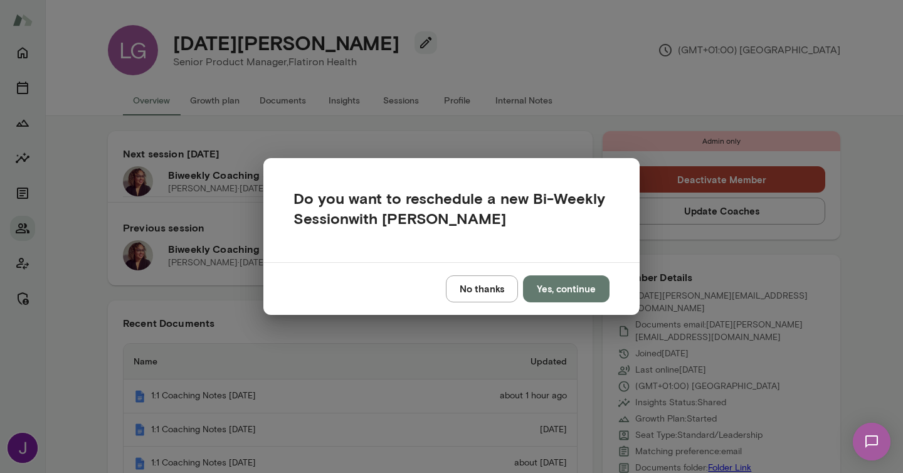
click at [501, 292] on button "No thanks" at bounding box center [482, 288] width 72 height 26
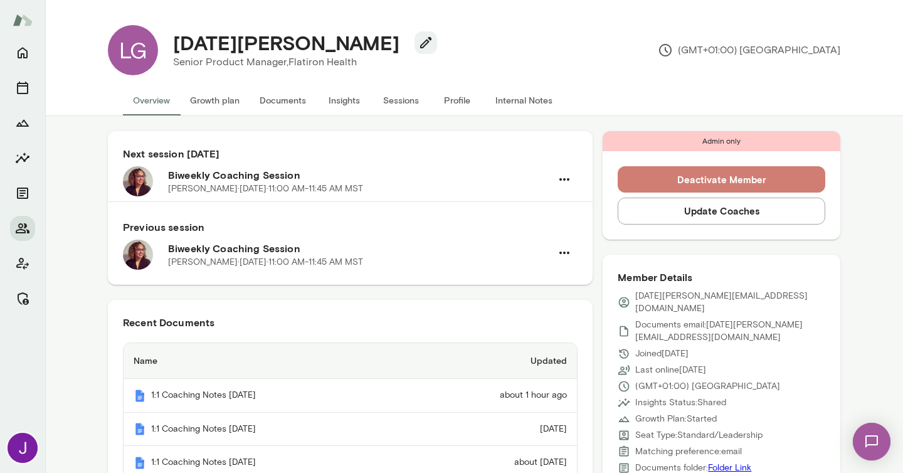
click at [674, 173] on button "Deactivate Member" at bounding box center [722, 179] width 208 height 26
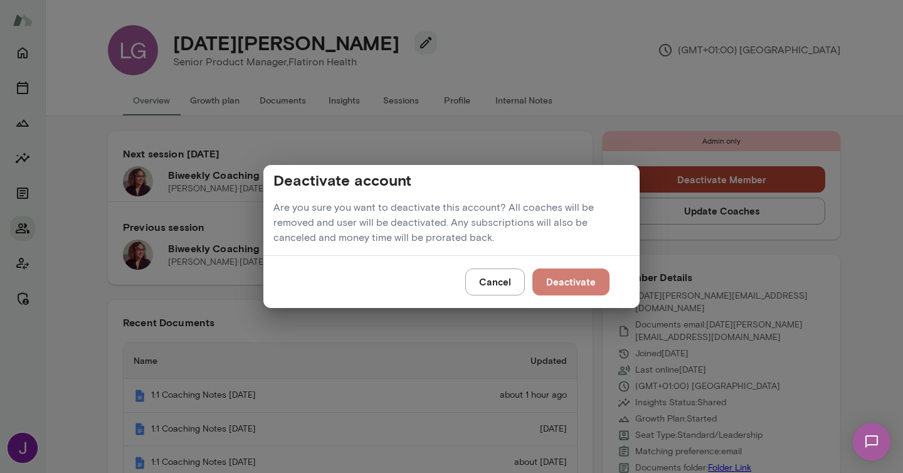
click at [591, 291] on button "Deactivate" at bounding box center [571, 282] width 77 height 26
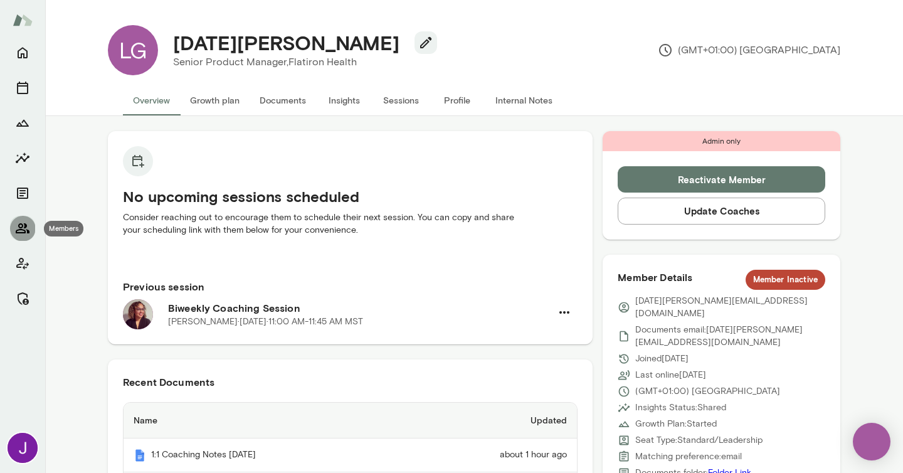
click at [27, 230] on icon "Members" at bounding box center [23, 228] width 14 height 10
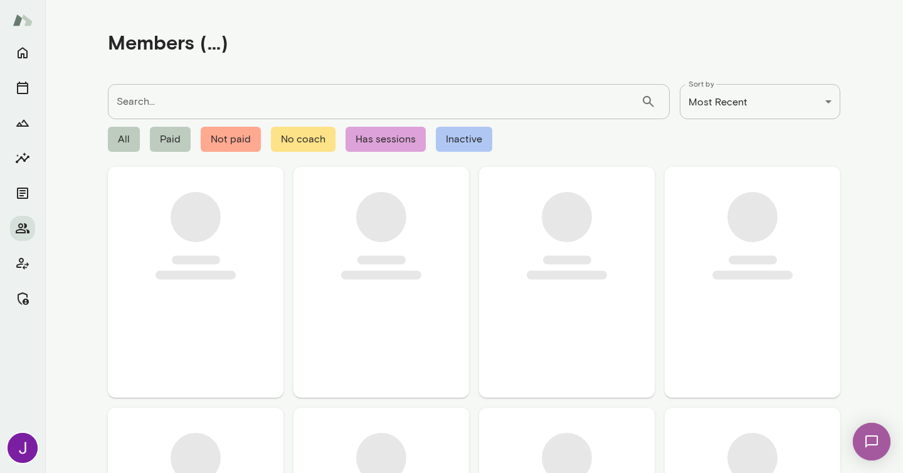
click at [190, 99] on input "Search..." at bounding box center [374, 101] width 533 height 35
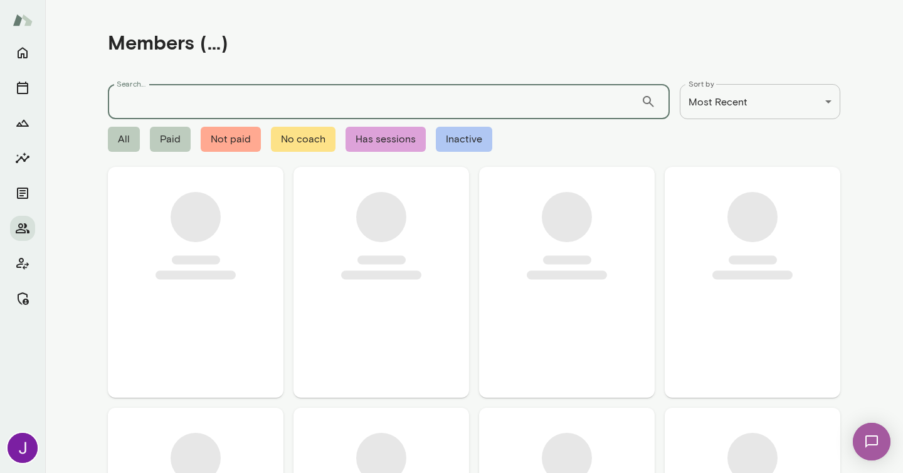
paste input "**********"
type input "**********"
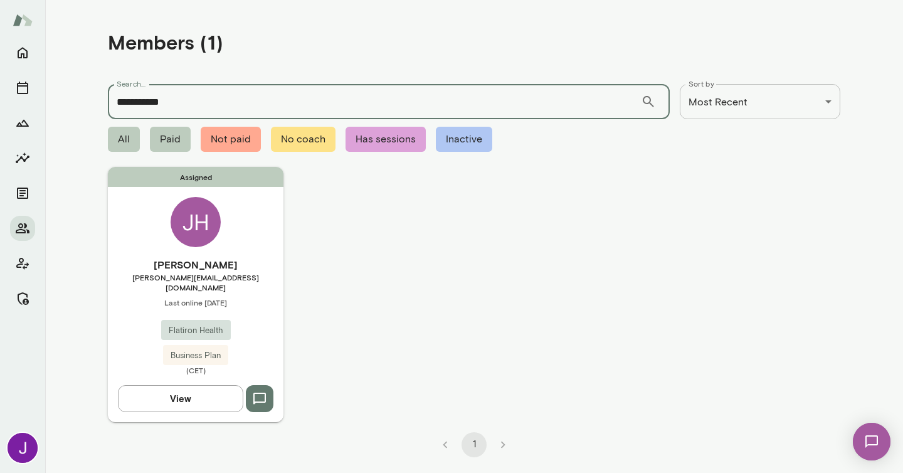
click at [237, 221] on div "Assigned [PERSON_NAME] Hecke [EMAIL_ADDRESS][PERSON_NAME][DOMAIN_NAME] Last onl…" at bounding box center [196, 294] width 176 height 255
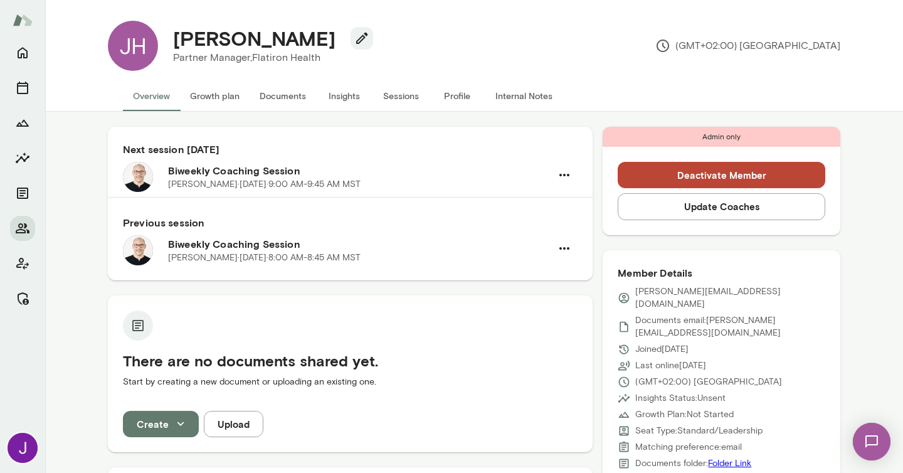
scroll to position [5, 0]
